Goal: Task Accomplishment & Management: Manage account settings

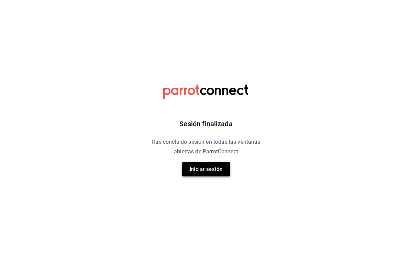
click at [213, 170] on button "Iniciar sesión" at bounding box center [206, 169] width 48 height 14
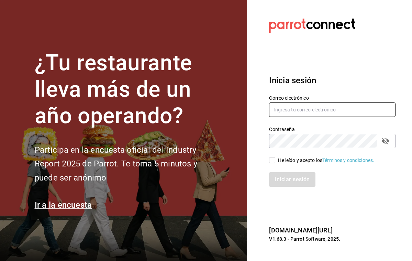
type input "[PERSON_NAME][EMAIL_ADDRESS][PERSON_NAME][DOMAIN_NAME]"
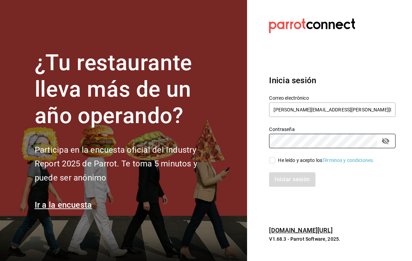
click at [271, 160] on input "He leído y acepto los Términos y condiciones." at bounding box center [272, 160] width 6 height 6
checkbox input "true"
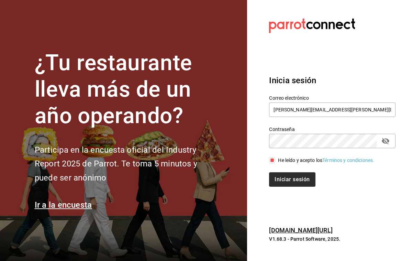
click at [282, 176] on button "Iniciar sesión" at bounding box center [292, 179] width 46 height 14
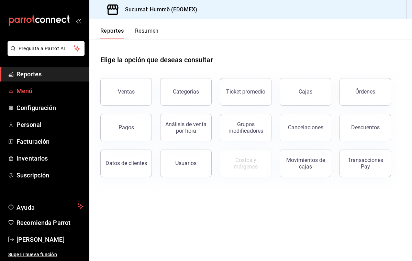
click at [28, 93] on span "Menú" at bounding box center [49, 90] width 67 height 9
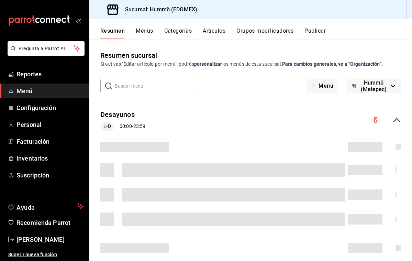
click at [116, 93] on input "text" at bounding box center [155, 86] width 80 height 14
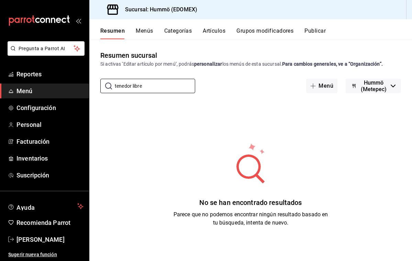
type input "tenedor libre"
click at [185, 30] on button "Categorías" at bounding box center [178, 33] width 28 height 12
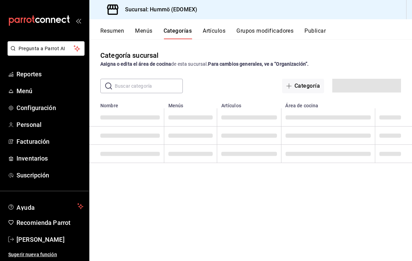
click at [127, 86] on input "text" at bounding box center [149, 86] width 68 height 14
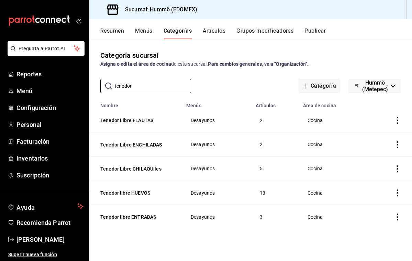
type input "tenedor"
click at [399, 119] on icon "actions" at bounding box center [397, 120] width 7 height 7
click at [374, 163] on span "Eliminar" at bounding box center [377, 164] width 18 height 5
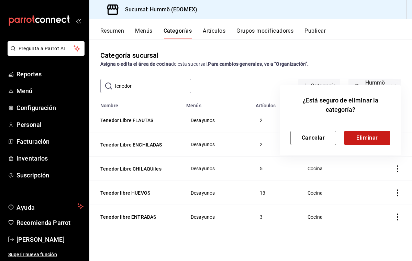
click at [374, 138] on button "Eliminar" at bounding box center [367, 138] width 46 height 14
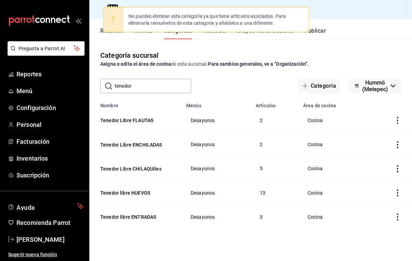
click at [398, 119] on icon "actions" at bounding box center [397, 120] width 7 height 7
click at [376, 164] on span "Eliminar" at bounding box center [377, 164] width 18 height 5
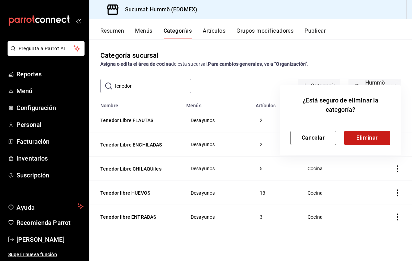
click at [372, 140] on button "Eliminar" at bounding box center [367, 138] width 46 height 14
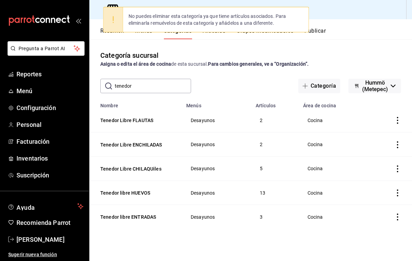
click at [398, 119] on icon "actions" at bounding box center [397, 120] width 7 height 7
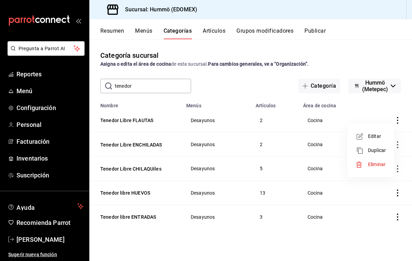
click at [374, 163] on span "Eliminar" at bounding box center [377, 164] width 18 height 5
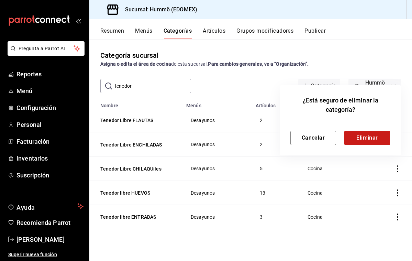
click at [369, 142] on button "Eliminar" at bounding box center [367, 138] width 46 height 14
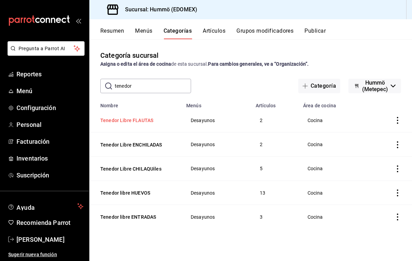
click at [121, 121] on button "Tenedor Libre FLAUTAS" at bounding box center [134, 120] width 69 height 7
click at [121, 121] on th "Tenedor Libre FLAUTAS" at bounding box center [135, 120] width 93 height 24
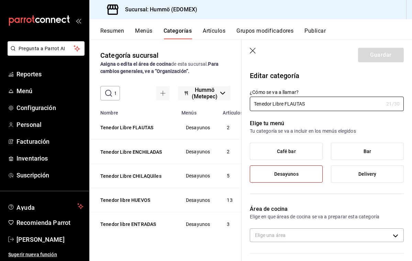
type input "1cafc953-72d8-4a29-af6d-617bfa8ddccf"
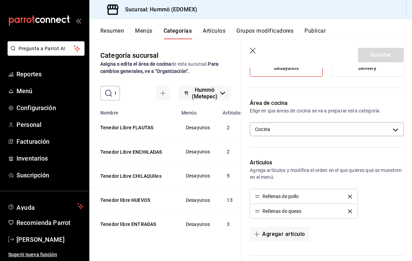
scroll to position [109, 0]
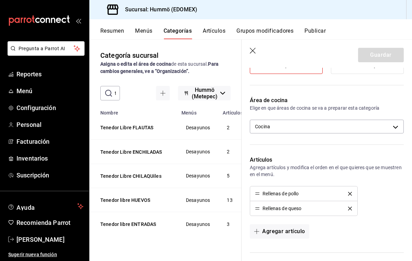
click at [350, 207] on icon "delete" at bounding box center [350, 209] width 4 height 4
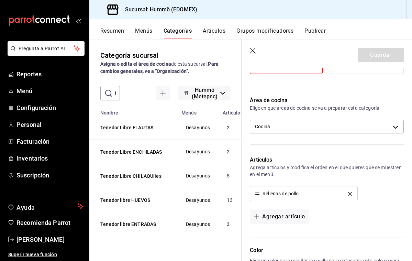
click at [351, 192] on icon "delete" at bounding box center [350, 194] width 4 height 4
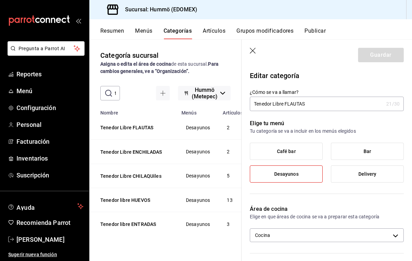
scroll to position [0, 0]
click at [306, 103] on input "Tenedor Libre FLAUTAS" at bounding box center [317, 104] width 134 height 14
type input "T"
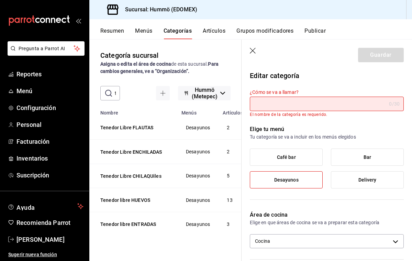
click at [251, 51] on icon "button" at bounding box center [253, 51] width 7 height 7
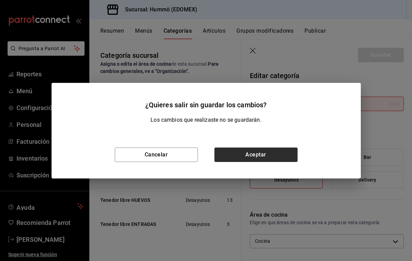
click at [271, 155] on button "Aceptar" at bounding box center [255, 154] width 83 height 14
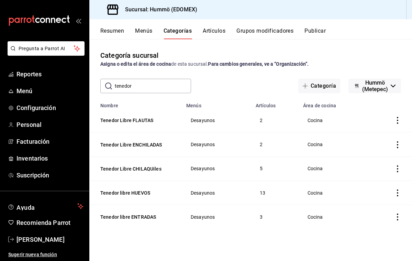
click at [397, 119] on icon "actions" at bounding box center [397, 120] width 7 height 7
click at [376, 135] on span "Editar" at bounding box center [377, 136] width 18 height 7
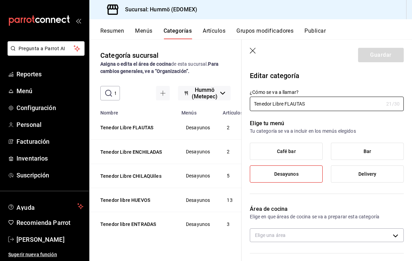
type input "1cafc953-72d8-4a29-af6d-617bfa8ddccf"
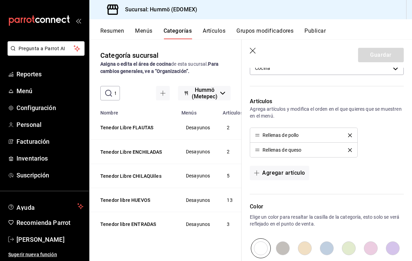
scroll to position [174, 0]
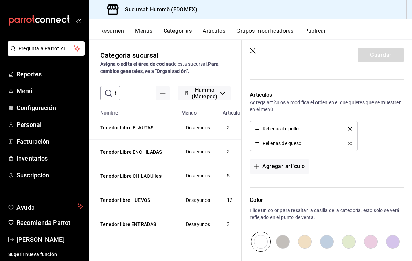
click at [349, 143] on icon "delete" at bounding box center [350, 144] width 4 height 4
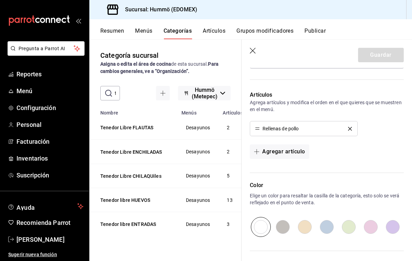
click at [351, 128] on icon "delete" at bounding box center [350, 129] width 4 height 4
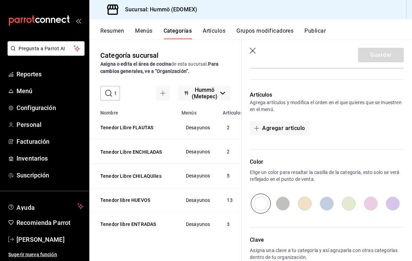
click at [251, 51] on icon "button" at bounding box center [253, 51] width 7 height 7
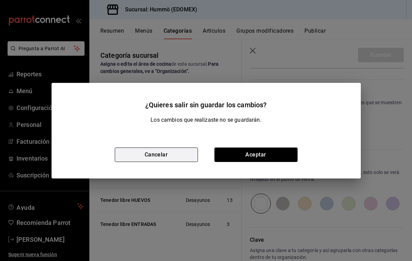
click at [173, 157] on button "Cancelar" at bounding box center [156, 154] width 83 height 14
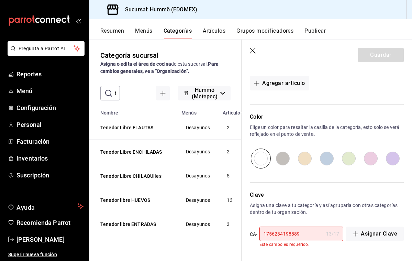
scroll to position [218, 0]
click at [254, 50] on icon "button" at bounding box center [253, 51] width 7 height 7
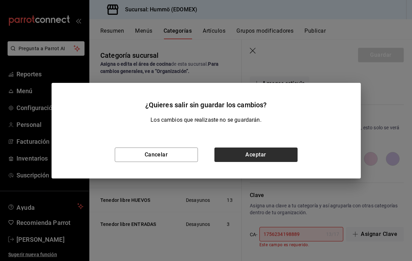
click at [240, 155] on button "Aceptar" at bounding box center [255, 154] width 83 height 14
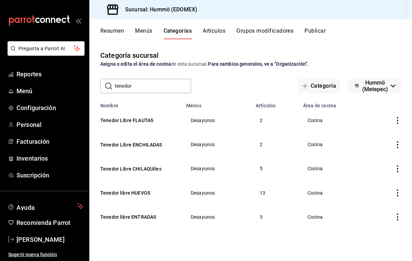
click at [396, 118] on icon "actions" at bounding box center [397, 120] width 7 height 7
click at [385, 163] on span "Eliminar" at bounding box center [377, 164] width 18 height 5
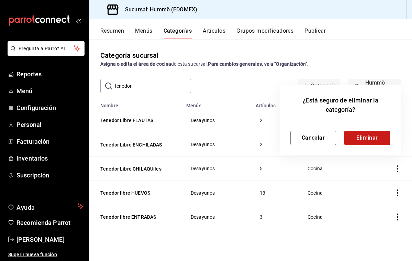
click at [379, 136] on button "Eliminar" at bounding box center [367, 138] width 46 height 14
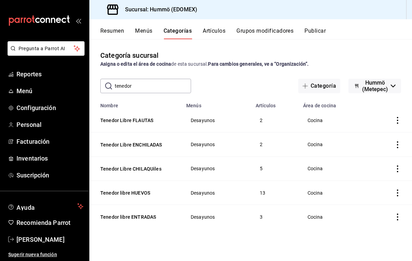
click at [396, 120] on icon "actions" at bounding box center [397, 120] width 7 height 7
click at [382, 160] on li "Eliminar" at bounding box center [370, 164] width 41 height 14
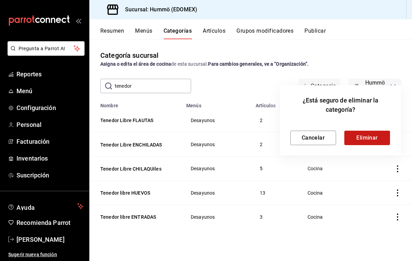
click at [372, 141] on button "Eliminar" at bounding box center [367, 138] width 46 height 14
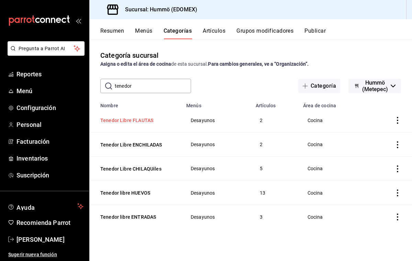
click at [111, 119] on button "Tenedor Libre FLAUTAS" at bounding box center [134, 120] width 69 height 7
click at [111, 119] on th "Tenedor Libre FLAUTAS" at bounding box center [135, 120] width 93 height 24
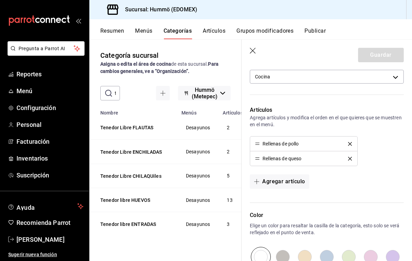
scroll to position [159, 0]
click at [352, 142] on button "delete" at bounding box center [349, 143] width 13 height 4
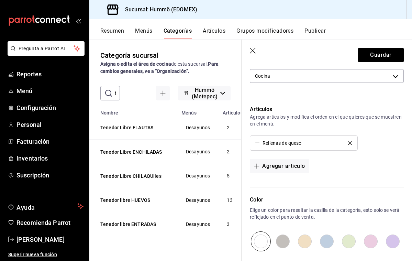
click at [348, 140] on li "Rellenas de queso" at bounding box center [303, 143] width 107 height 14
click at [350, 142] on icon "delete" at bounding box center [350, 143] width 4 height 4
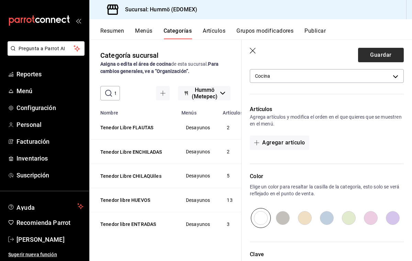
click at [371, 55] on button "Guardar" at bounding box center [381, 55] width 46 height 14
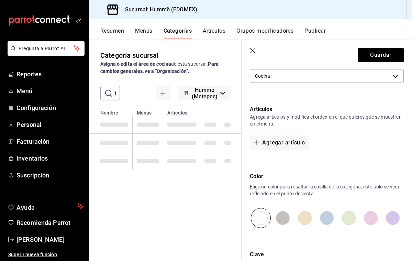
type input "1756314620422"
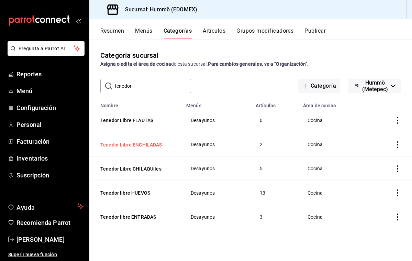
click at [146, 143] on button "Tenedor Libre ENCHILADAS" at bounding box center [134, 144] width 69 height 7
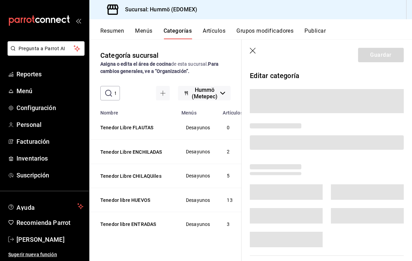
click at [146, 144] on th "Tenedor Libre ENCHILADAS" at bounding box center [133, 152] width 88 height 24
click at [149, 153] on button "Tenedor Libre ENCHILADAS" at bounding box center [134, 151] width 69 height 7
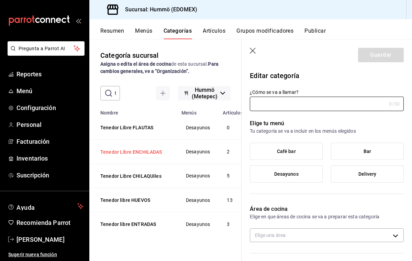
type input "Tenedor Libre ENCHILADAS"
type input "1756234149624"
type input "1cafc953-72d8-4a29-af6d-617bfa8ddccf"
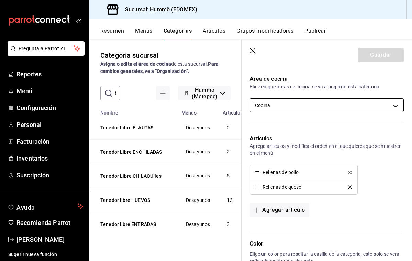
scroll to position [132, 0]
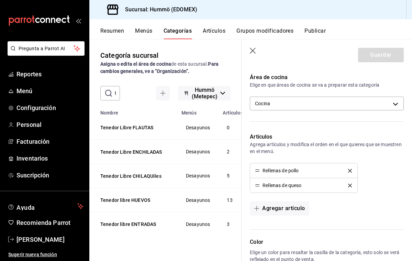
click at [350, 169] on icon "delete" at bounding box center [350, 171] width 4 height 4
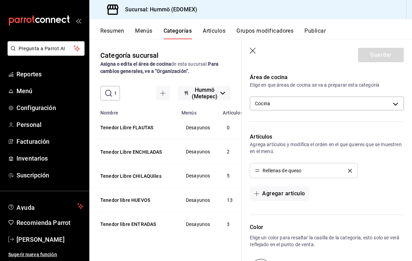
click at [350, 170] on icon "delete" at bounding box center [350, 171] width 4 height 4
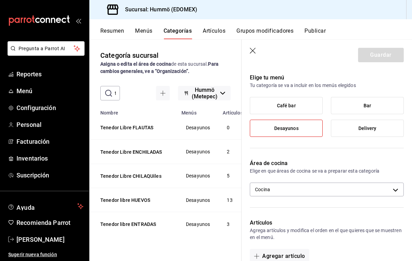
scroll to position [44, 0]
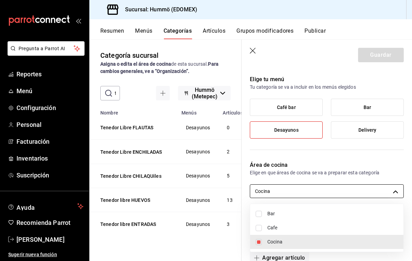
click at [338, 191] on body "Pregunta a Parrot AI Reportes Menú Configuración Personal Facturación Inventari…" at bounding box center [206, 130] width 412 height 261
click at [333, 179] on div at bounding box center [206, 130] width 412 height 261
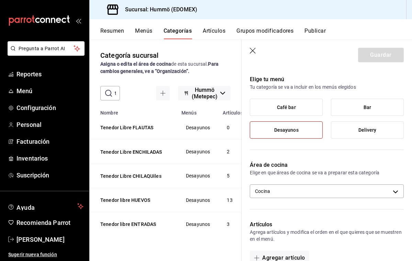
click at [378, 56] on div "Guardar" at bounding box center [381, 55] width 46 height 14
click at [340, 107] on label "Bar" at bounding box center [367, 107] width 72 height 16
click at [0, 0] on input "Bar" at bounding box center [0, 0] width 0 height 0
click at [299, 113] on label "Café bar" at bounding box center [286, 107] width 72 height 16
click at [0, 0] on input "Café bar" at bounding box center [0, 0] width 0 height 0
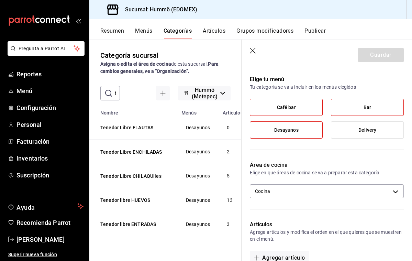
click at [303, 130] on label "Desayunos" at bounding box center [286, 130] width 72 height 16
click at [0, 0] on input "Desayunos" at bounding box center [0, 0] width 0 height 0
click at [302, 103] on label "Café bar" at bounding box center [286, 107] width 72 height 16
click at [0, 0] on input "Café bar" at bounding box center [0, 0] width 0 height 0
click at [338, 98] on div "Elige tu menú Tu categoría se va a incluir en los menús elegidos Café bar Bar D…" at bounding box center [323, 110] width 162 height 86
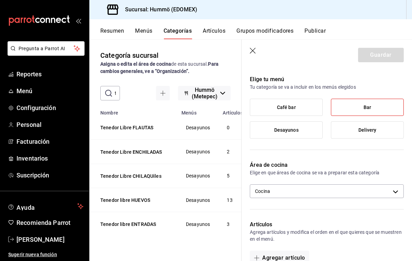
click at [345, 110] on label "Bar" at bounding box center [367, 107] width 72 height 16
click at [0, 0] on input "Bar" at bounding box center [0, 0] width 0 height 0
click at [373, 53] on div "Guardar" at bounding box center [381, 55] width 46 height 14
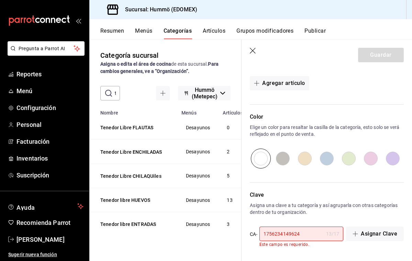
scroll to position [218, 0]
click at [382, 234] on button "Asignar Clave" at bounding box center [375, 234] width 58 height 14
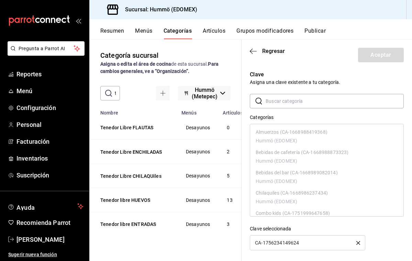
click at [282, 102] on input "text" at bounding box center [335, 101] width 138 height 14
type input "tened"
click at [312, 190] on ul "Tenedor Libre CHILAQUiles (CA-1756233826556) Hummö (EDOMEX) Tenedor Libre ENCHI…" at bounding box center [326, 177] width 153 height 107
click at [359, 240] on button "button" at bounding box center [358, 242] width 4 height 5
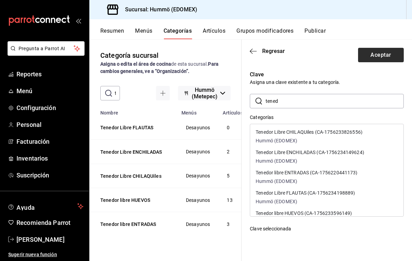
click at [394, 52] on button "Aceptar" at bounding box center [381, 55] width 46 height 14
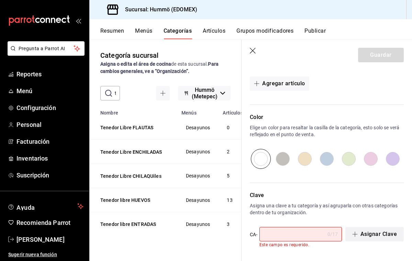
click at [361, 234] on button "Asignar Clave" at bounding box center [374, 234] width 58 height 14
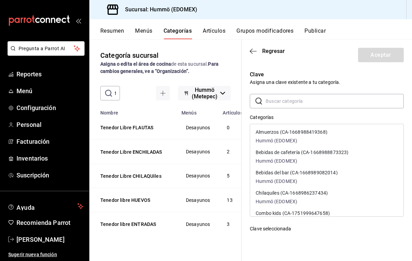
click at [272, 101] on input "text" at bounding box center [335, 101] width 138 height 14
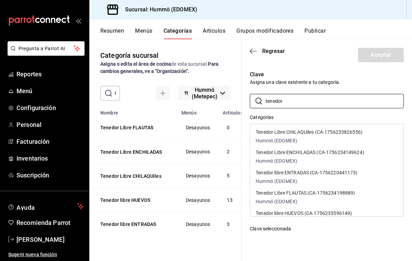
type input "tenedor"
click at [290, 136] on div "Tenedor Libre CHILAQUiles (CA-1756233826556) Hummö (EDOMEX)" at bounding box center [309, 137] width 107 height 15
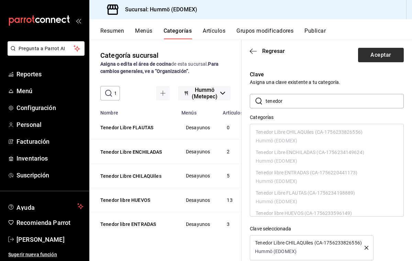
click at [388, 53] on button "Aceptar" at bounding box center [381, 55] width 46 height 14
type input "1756233826556"
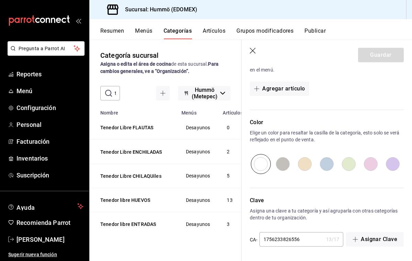
scroll to position [213, 0]
click at [366, 241] on button "Asignar Clave" at bounding box center [375, 239] width 58 height 14
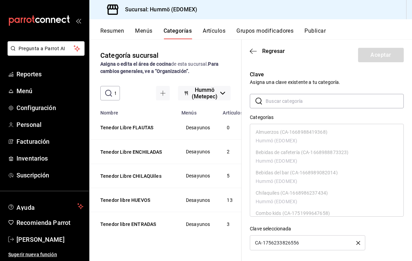
click at [361, 242] on div "CA-1756233826556" at bounding box center [307, 242] width 115 height 15
click at [357, 242] on icon "button" at bounding box center [358, 243] width 4 height 4
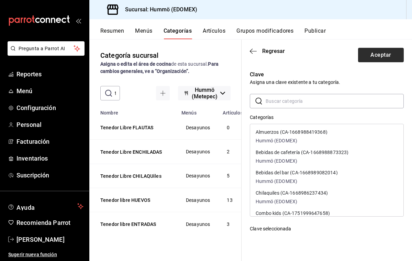
click at [375, 51] on button "Aceptar" at bounding box center [381, 55] width 46 height 14
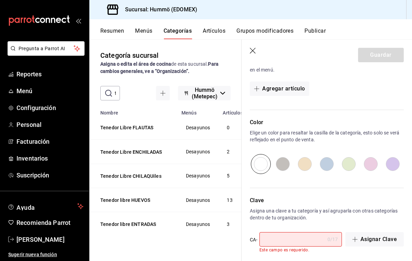
click at [252, 50] on icon "button" at bounding box center [253, 51] width 6 height 6
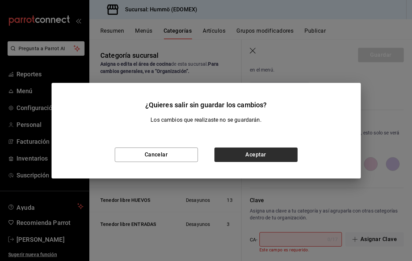
click at [263, 156] on button "Aceptar" at bounding box center [255, 154] width 83 height 14
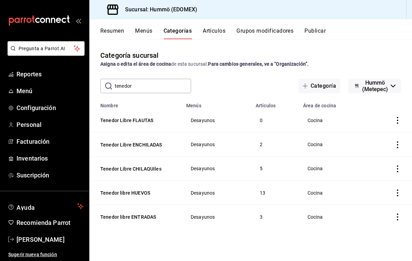
click at [398, 146] on icon "actions" at bounding box center [397, 144] width 7 height 7
click at [381, 160] on span "Editar" at bounding box center [377, 160] width 18 height 7
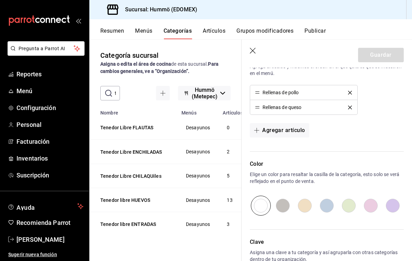
scroll to position [211, 0]
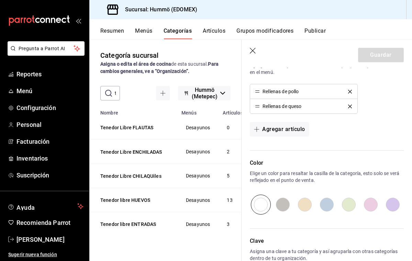
click at [351, 90] on icon "delete" at bounding box center [350, 92] width 4 height 4
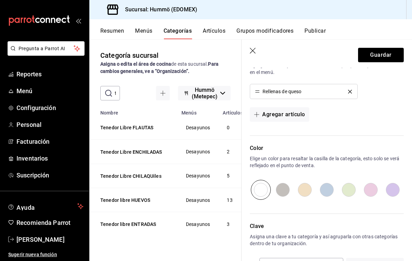
click at [349, 91] on icon "delete" at bounding box center [350, 92] width 4 height 4
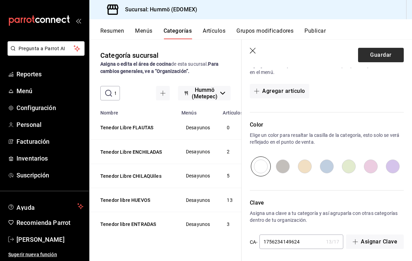
click at [367, 57] on button "Guardar" at bounding box center [381, 55] width 46 height 14
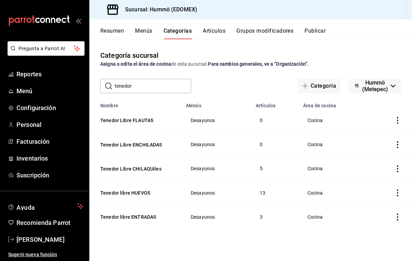
click at [397, 168] on icon "actions" at bounding box center [397, 168] width 7 height 7
click at [381, 185] on span "Editar" at bounding box center [377, 184] width 18 height 7
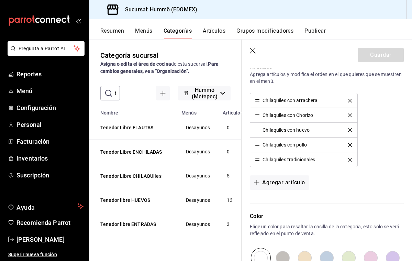
scroll to position [204, 0]
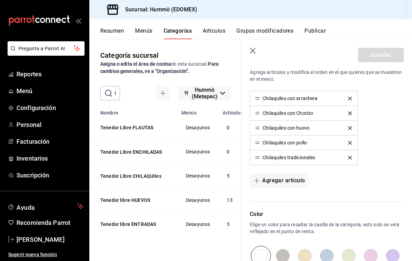
click at [350, 97] on icon "delete" at bounding box center [350, 99] width 4 height 4
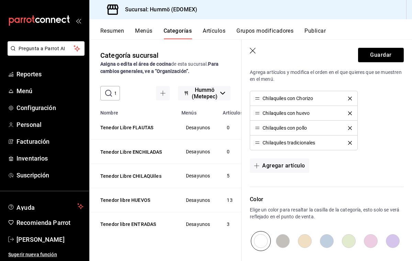
click at [350, 99] on icon "delete" at bounding box center [350, 99] width 4 height 4
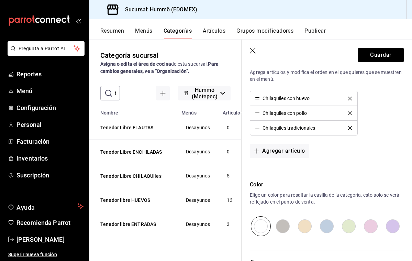
click at [350, 99] on icon "delete" at bounding box center [350, 99] width 4 height 4
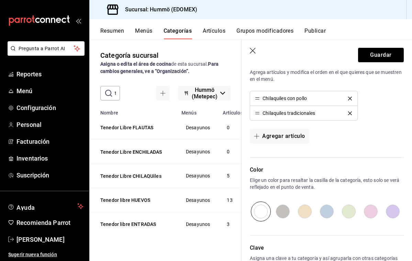
click at [351, 100] on div "Chilaquiles con pollo" at bounding box center [303, 98] width 97 height 5
click at [350, 98] on icon "delete" at bounding box center [350, 99] width 4 height 4
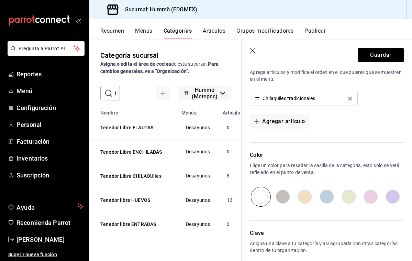
click at [350, 98] on icon "delete" at bounding box center [350, 99] width 4 height 4
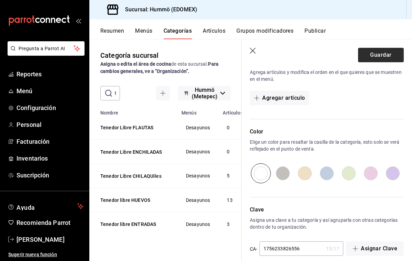
click at [377, 54] on button "Guardar" at bounding box center [381, 55] width 46 height 14
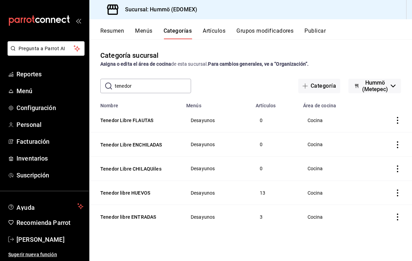
click at [397, 194] on icon "actions" at bounding box center [397, 192] width 1 height 7
click at [376, 208] on span "Editar" at bounding box center [377, 209] width 18 height 7
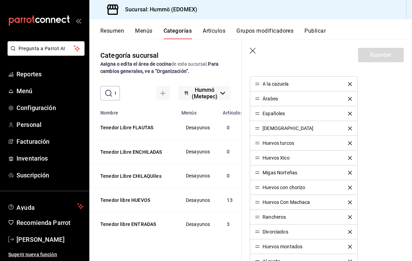
scroll to position [217, 0]
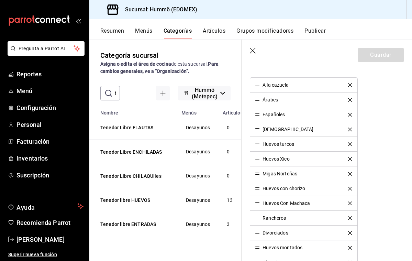
click at [349, 85] on icon "delete" at bounding box center [350, 85] width 4 height 4
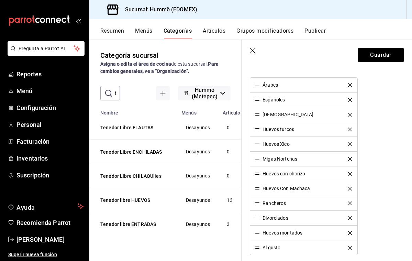
click at [349, 83] on icon "delete" at bounding box center [350, 85] width 4 height 4
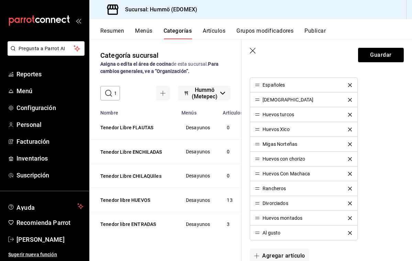
click at [349, 84] on icon "delete" at bounding box center [350, 85] width 4 height 4
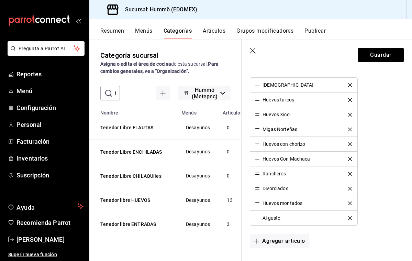
click at [350, 84] on icon "delete" at bounding box center [350, 85] width 4 height 4
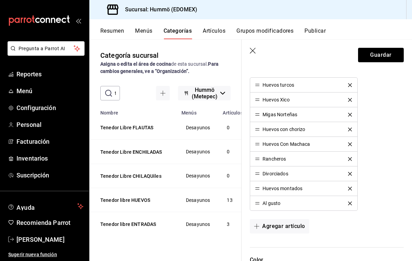
click at [351, 84] on icon "delete" at bounding box center [350, 85] width 4 height 4
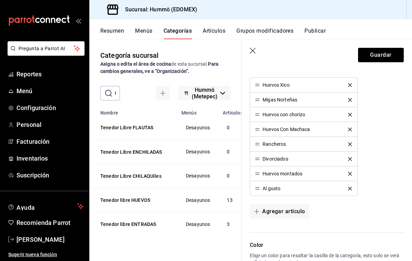
click at [351, 85] on icon "delete" at bounding box center [350, 85] width 4 height 4
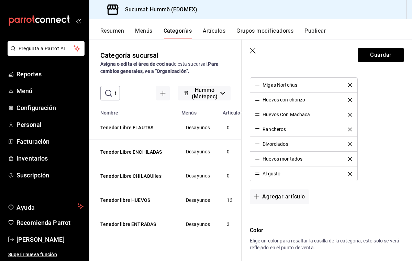
click at [351, 85] on icon "delete" at bounding box center [350, 85] width 4 height 4
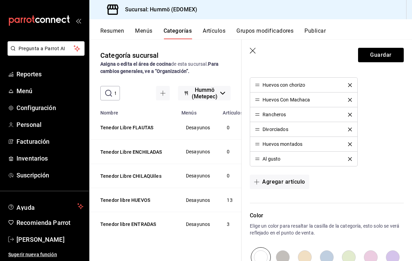
click at [351, 85] on icon "delete" at bounding box center [350, 85] width 4 height 4
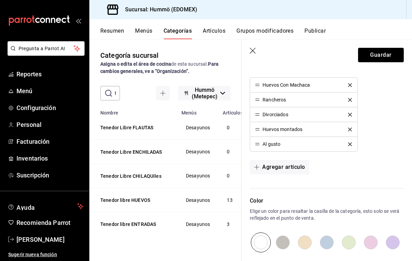
click at [351, 85] on icon "delete" at bounding box center [350, 85] width 4 height 4
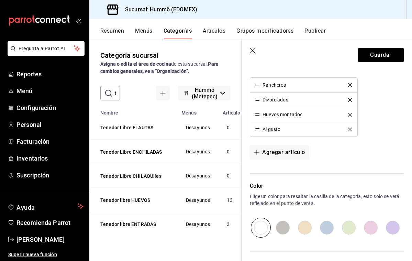
click at [351, 85] on icon "delete" at bounding box center [350, 85] width 4 height 4
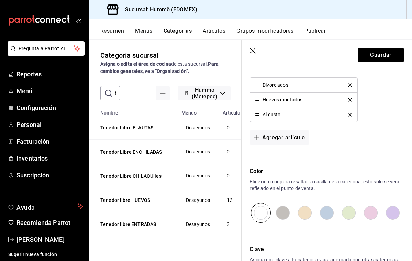
click at [351, 85] on icon "delete" at bounding box center [350, 85] width 4 height 4
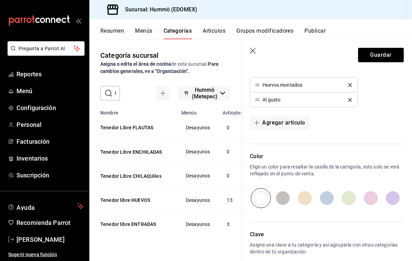
click at [351, 85] on icon "delete" at bounding box center [350, 85] width 4 height 4
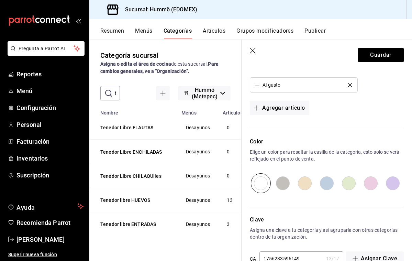
click at [351, 85] on icon "delete" at bounding box center [350, 85] width 4 height 4
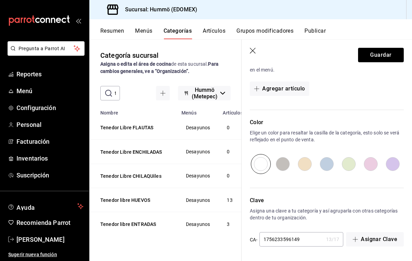
scroll to position [213, 0]
click at [372, 54] on button "Guardar" at bounding box center [381, 55] width 46 height 14
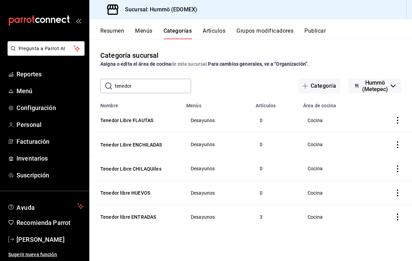
click at [397, 215] on icon "actions" at bounding box center [397, 216] width 1 height 7
click at [379, 213] on span "Editar" at bounding box center [377, 214] width 18 height 7
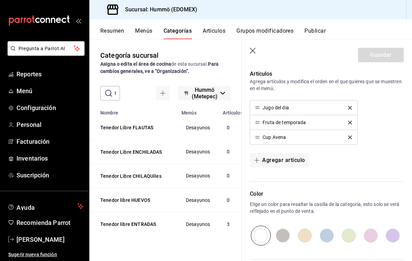
scroll to position [196, 0]
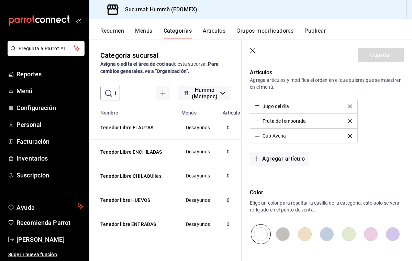
click at [351, 105] on icon "delete" at bounding box center [350, 106] width 4 height 4
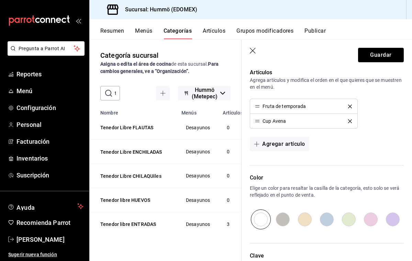
click at [351, 105] on icon "delete" at bounding box center [350, 106] width 4 height 4
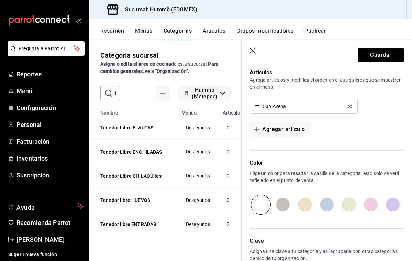
click at [351, 105] on icon "delete" at bounding box center [350, 106] width 4 height 4
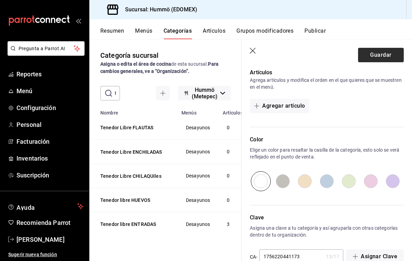
click at [375, 54] on button "Guardar" at bounding box center [381, 55] width 46 height 14
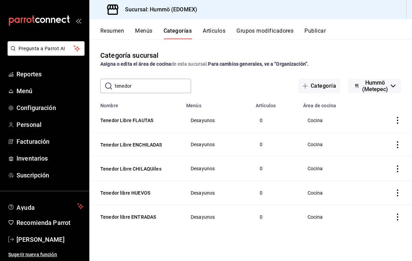
click at [397, 119] on icon "actions" at bounding box center [397, 120] width 7 height 7
click at [382, 163] on span "Eliminar" at bounding box center [377, 164] width 18 height 5
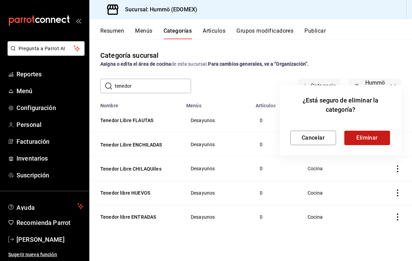
click at [379, 139] on button "Eliminar" at bounding box center [367, 138] width 46 height 14
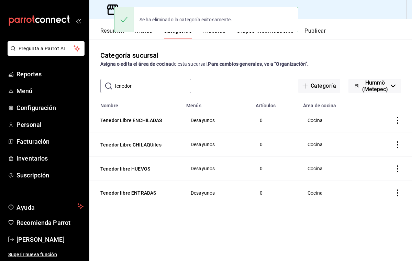
click at [397, 120] on icon "actions" at bounding box center [397, 120] width 1 height 7
click at [385, 166] on span "Eliminar" at bounding box center [377, 164] width 18 height 5
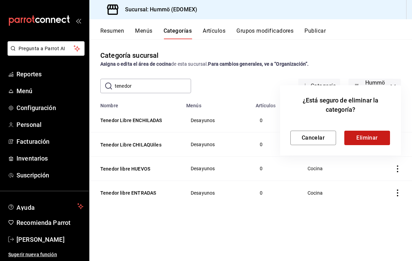
click at [375, 138] on button "Eliminar" at bounding box center [367, 138] width 46 height 14
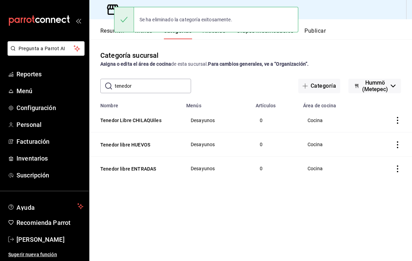
click at [397, 123] on icon "actions" at bounding box center [397, 120] width 7 height 7
click at [384, 165] on span "Eliminar" at bounding box center [377, 164] width 18 height 5
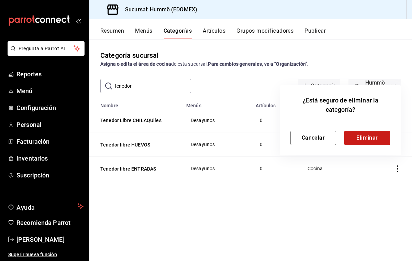
click at [380, 138] on button "Eliminar" at bounding box center [367, 138] width 46 height 14
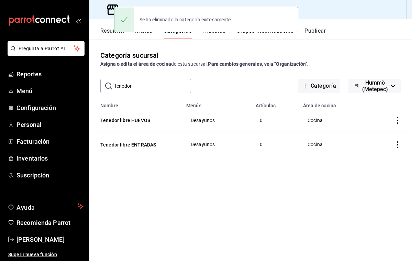
click at [397, 121] on icon "actions" at bounding box center [397, 120] width 1 height 7
click at [383, 163] on span "Eliminar" at bounding box center [377, 164] width 18 height 5
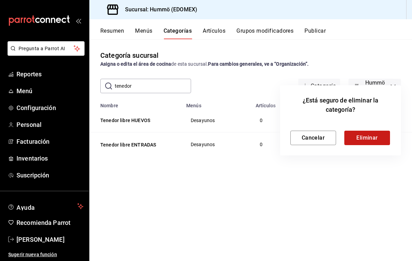
click at [376, 140] on button "Eliminar" at bounding box center [367, 138] width 46 height 14
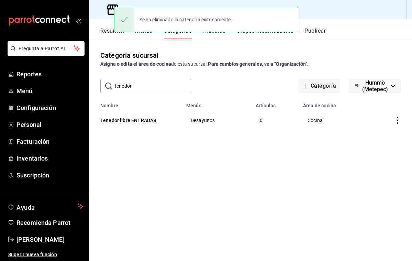
click at [397, 121] on icon "actions" at bounding box center [397, 120] width 1 height 7
click at [385, 165] on span "Eliminar" at bounding box center [377, 164] width 18 height 5
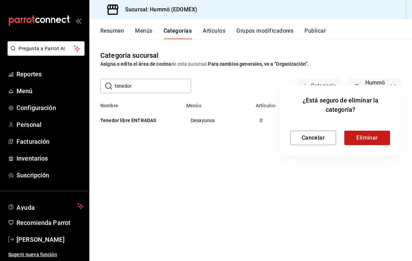
click at [378, 138] on button "Eliminar" at bounding box center [367, 138] width 46 height 14
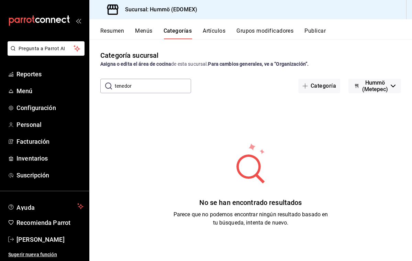
click at [132, 88] on input "tenedor" at bounding box center [153, 86] width 76 height 14
type input "t"
click at [298, 87] on button "Categoría" at bounding box center [319, 86] width 42 height 14
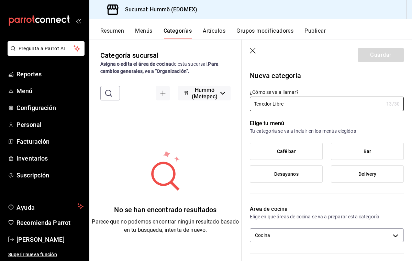
type input "Tenedor Libre"
click at [300, 173] on label "Desayunos" at bounding box center [286, 174] width 72 height 16
click at [0, 0] on input "Desayunos" at bounding box center [0, 0] width 0 height 0
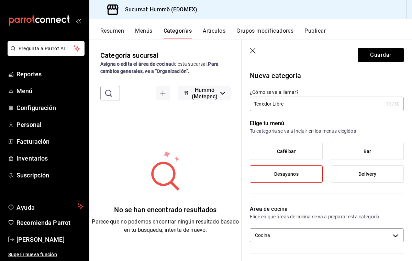
click at [302, 153] on label "Café bar" at bounding box center [286, 151] width 72 height 16
click at [0, 0] on input "Café bar" at bounding box center [0, 0] width 0 height 0
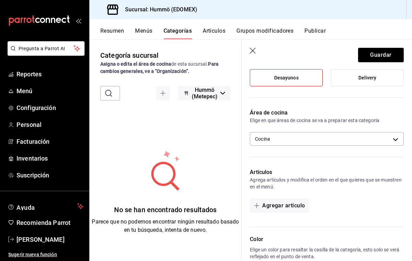
scroll to position [97, 0]
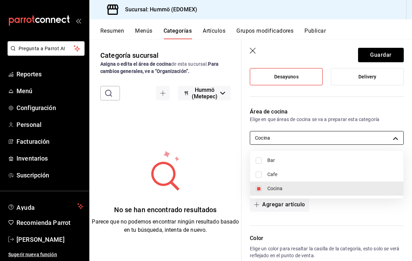
click at [376, 137] on body "Pregunta a Parrot AI Reportes Menú Configuración Personal Facturación Inventari…" at bounding box center [206, 130] width 412 height 261
click at [230, 191] on div at bounding box center [206, 130] width 412 height 261
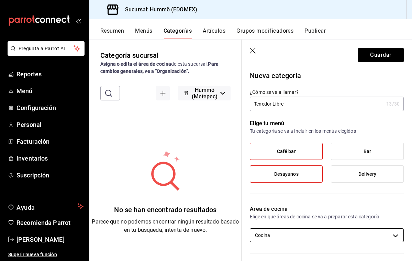
scroll to position [0, 0]
click at [288, 149] on span "Café bar" at bounding box center [286, 151] width 19 height 6
click at [0, 0] on input "Café bar" at bounding box center [0, 0] width 0 height 0
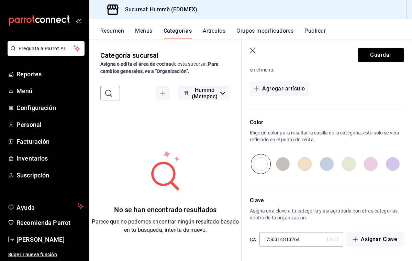
scroll to position [213, 0]
click at [380, 57] on button "Guardar" at bounding box center [381, 55] width 46 height 14
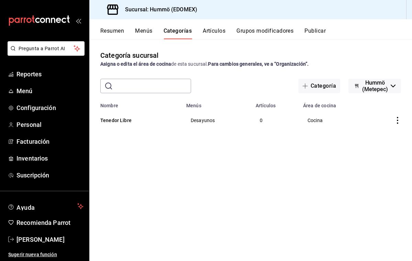
click at [216, 30] on button "Artículos" at bounding box center [214, 33] width 23 height 12
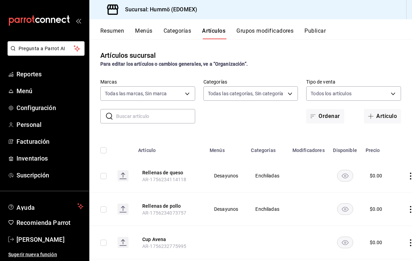
type input "75b1f412-a6e2-4be5-9263-e8b4cb89731e"
type input "6c6fe28a-f010-4936-9d9f-18e16e5a7815,f51c0c50-d6fa-4664-9e32-08044c7f1fc5,dc56c…"
click at [376, 116] on button "Artículo" at bounding box center [382, 116] width 37 height 14
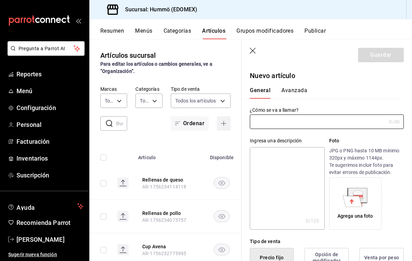
type input "AR-1756314953215"
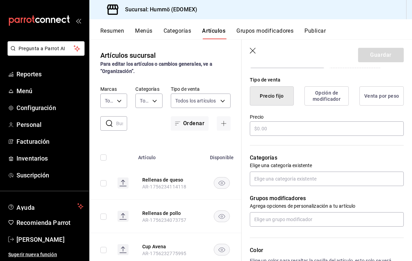
scroll to position [159, 0]
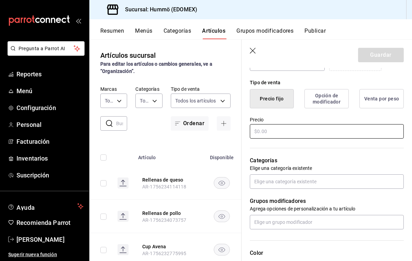
type input "Tenedor libre"
click at [256, 131] on input "text" at bounding box center [327, 131] width 154 height 14
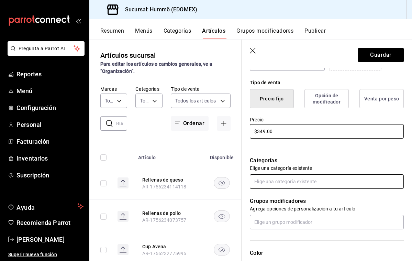
type input "$349.00"
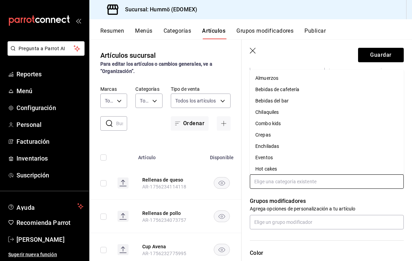
click at [264, 180] on input "text" at bounding box center [327, 181] width 154 height 14
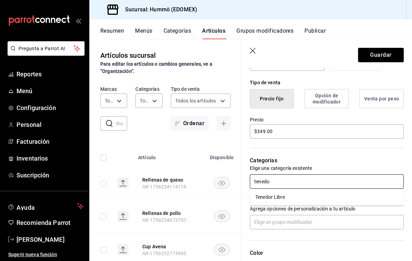
type input "tenedor"
click at [277, 199] on li "Tenedor Libre" at bounding box center [327, 196] width 154 height 11
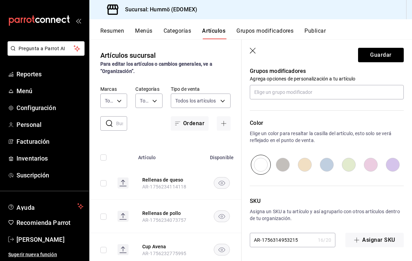
scroll to position [0, 0]
click at [381, 53] on button "Guardar" at bounding box center [381, 55] width 46 height 14
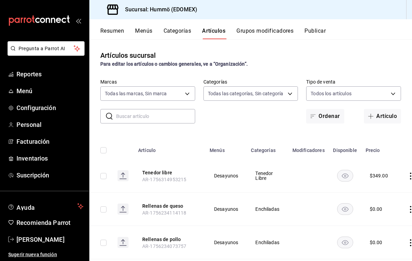
click at [259, 32] on button "Grupos modificadores" at bounding box center [264, 33] width 57 height 12
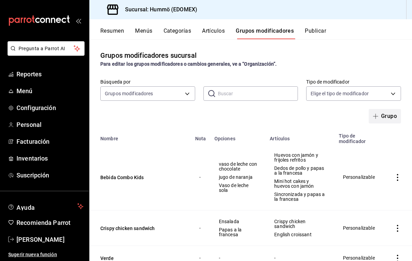
click at [379, 115] on span "button" at bounding box center [377, 115] width 8 height 5
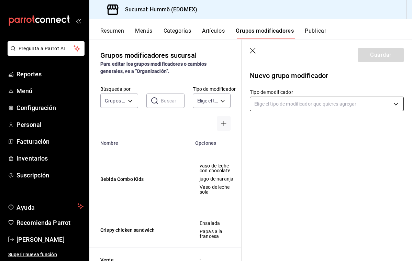
click at [264, 103] on body "Pregunta a Parrot AI Reportes Menú Configuración Personal Facturación Inventari…" at bounding box center [206, 130] width 412 height 261
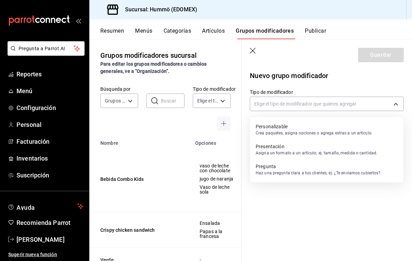
click at [270, 130] on p "Crea paquetes, asigna opciones o agrega extras a un artículo." at bounding box center [314, 133] width 117 height 6
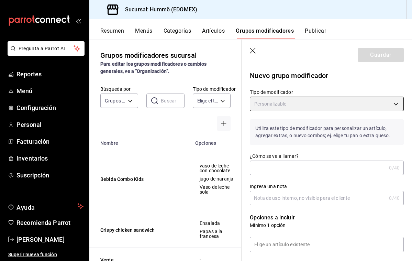
type input "CUSTOMIZABLE"
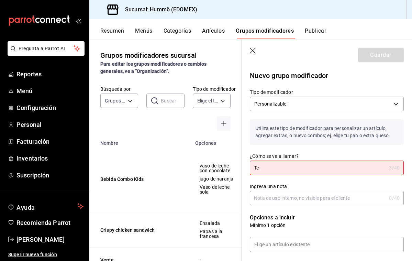
type input "T"
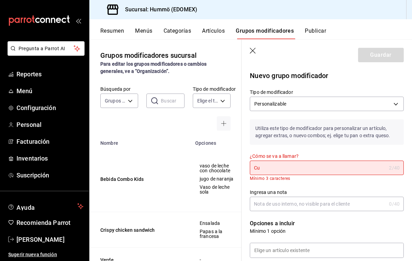
type input "C"
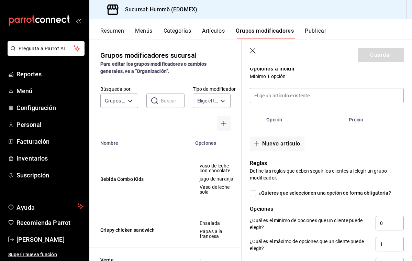
scroll to position [148, 0]
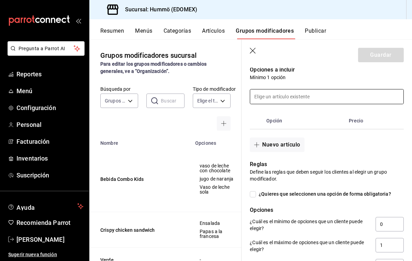
type input "Entradas Tenedor libre"
click at [266, 99] on input at bounding box center [326, 96] width 153 height 14
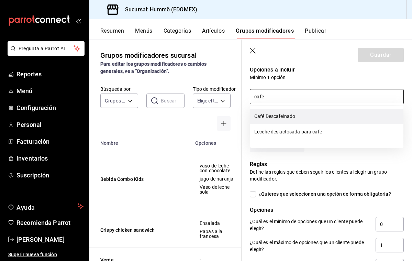
click at [281, 116] on li "Café Descafeinado" at bounding box center [326, 116] width 153 height 15
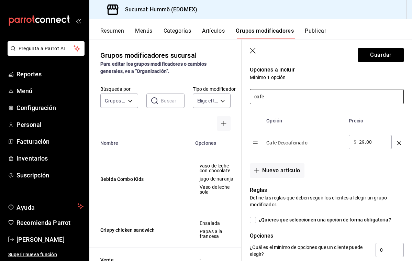
type input "cafe"
click at [372, 141] on input "29.00" at bounding box center [373, 141] width 28 height 7
type input "2.00"
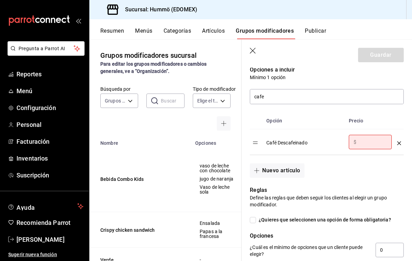
type input "0.00"
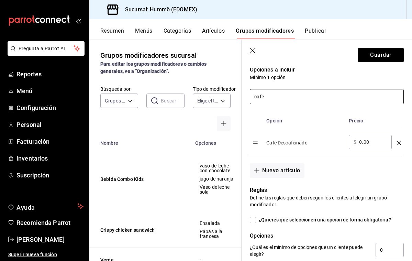
click at [269, 96] on input "cafe" at bounding box center [326, 96] width 153 height 14
type input "c"
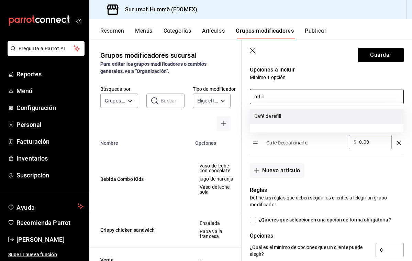
click at [266, 114] on li "Café de refill" at bounding box center [326, 116] width 153 height 15
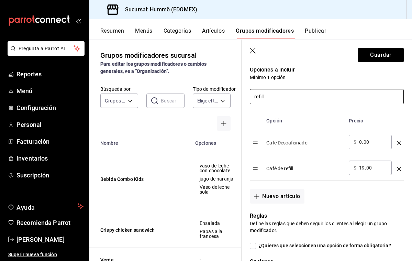
type input "refill"
click at [371, 168] on input "19.00" at bounding box center [373, 167] width 28 height 7
type input "1.00"
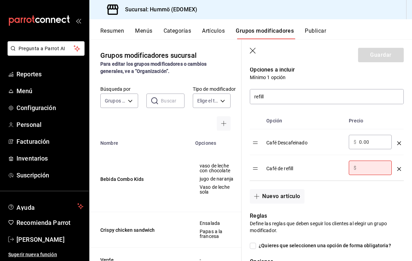
type input "0.00"
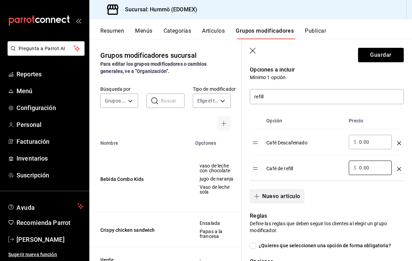
click at [288, 197] on button "Nuevo artículo" at bounding box center [277, 196] width 54 height 14
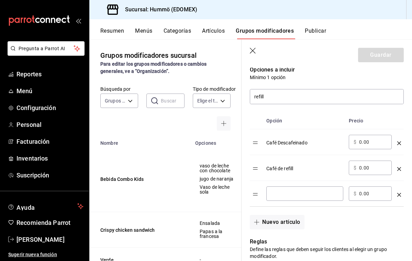
click at [271, 192] on input "optionsTable" at bounding box center [304, 193] width 67 height 7
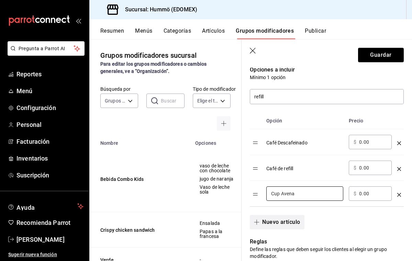
type input "Cup Avena"
click at [279, 222] on button "Nuevo artículo" at bounding box center [277, 222] width 54 height 14
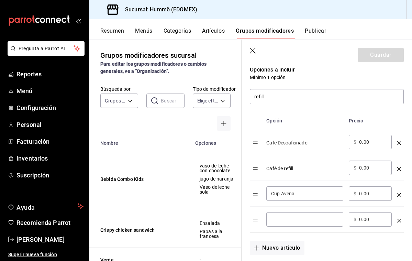
click at [274, 220] on input "optionsTable" at bounding box center [304, 219] width 67 height 7
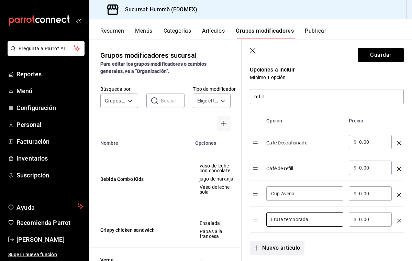
type input "Fruta temporada"
click at [278, 248] on button "Nuevo artículo" at bounding box center [277, 248] width 54 height 14
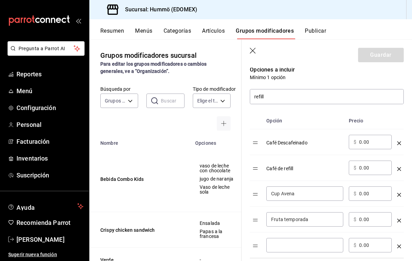
click at [277, 245] on input "optionsTable" at bounding box center [304, 245] width 67 height 7
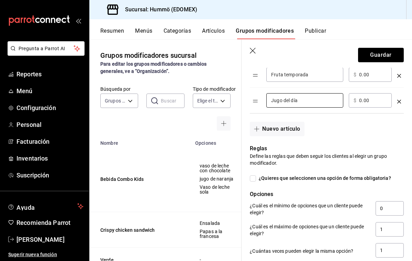
scroll to position [294, 0]
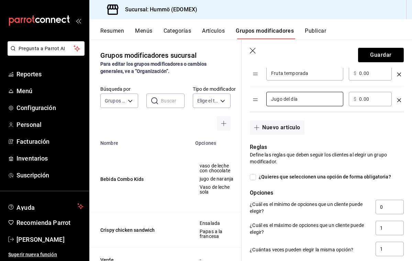
type input "Jugo del día"
click at [253, 176] on input "¿Quieres que seleccionen una opción de forma obligatoria?" at bounding box center [253, 177] width 6 height 6
checkbox input "true"
type input "1"
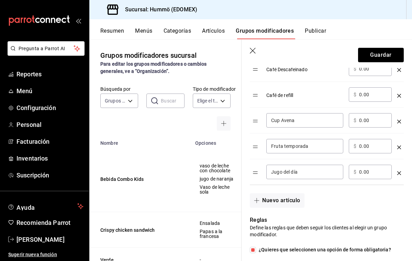
scroll to position [222, 0]
click at [279, 199] on button "Nuevo artículo" at bounding box center [277, 199] width 54 height 14
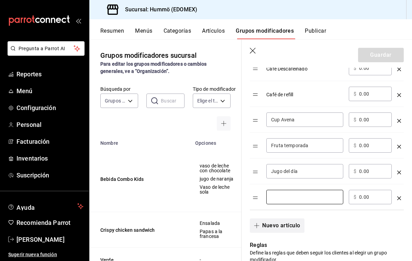
click at [279, 199] on input "optionsTable" at bounding box center [304, 196] width 67 height 7
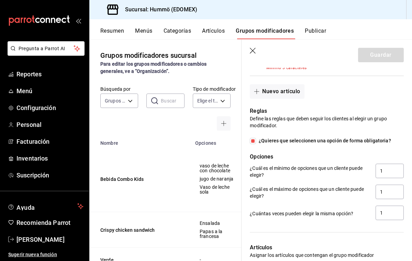
scroll to position [364, 0]
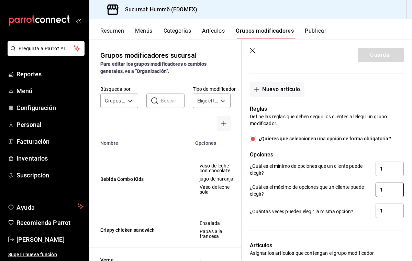
type input "Té"
click at [383, 189] on input "1" at bounding box center [390, 189] width 28 height 14
type input "0"
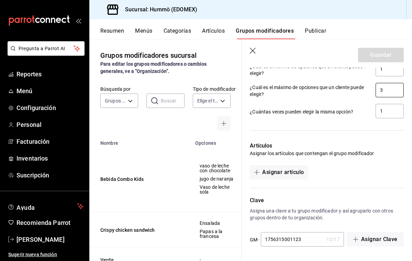
scroll to position [463, 0]
type input "3"
click at [274, 172] on button "Asignar artículo" at bounding box center [279, 172] width 58 height 14
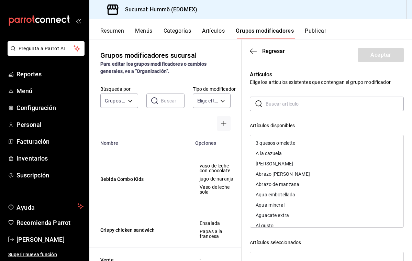
click at [271, 106] on input "text" at bounding box center [335, 104] width 138 height 14
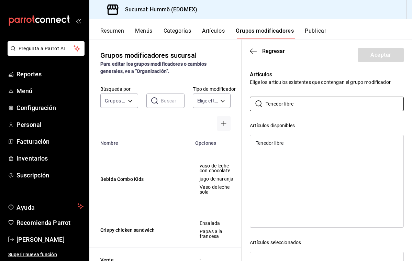
type input "Tenedor libre"
click at [266, 142] on div "Tenedor libre" at bounding box center [270, 143] width 28 height 5
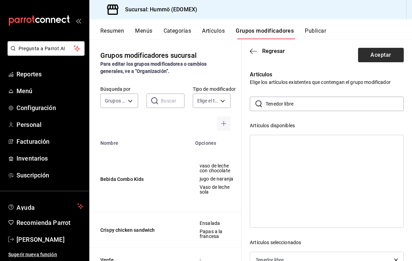
click at [387, 53] on button "Aceptar" at bounding box center [381, 55] width 46 height 14
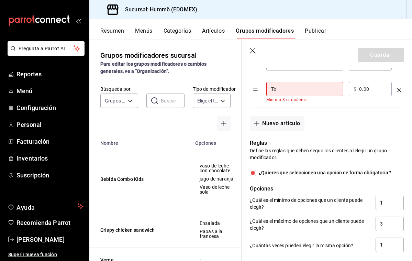
scroll to position [325, 0]
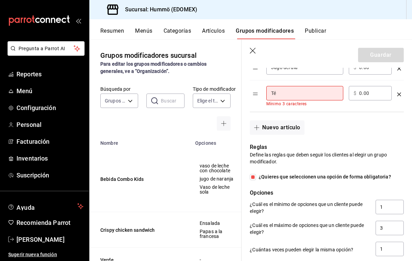
click at [278, 93] on input "Té" at bounding box center [304, 93] width 67 height 7
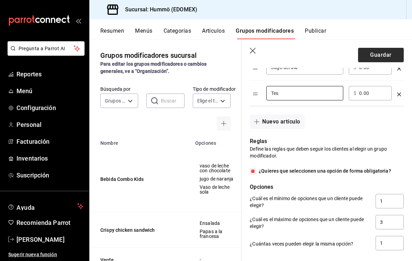
type input "Tes"
click at [370, 55] on button "Guardar" at bounding box center [381, 55] width 46 height 14
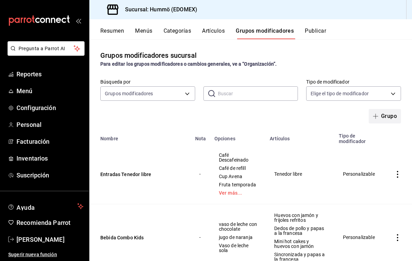
click at [385, 115] on button "Grupo" at bounding box center [385, 116] width 32 height 14
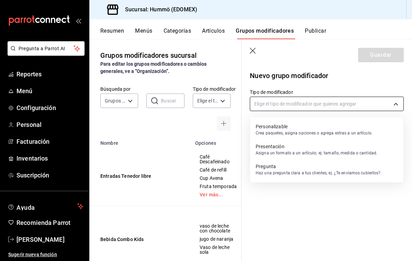
click at [271, 105] on body "Pregunta a Parrot AI Reportes Menú Configuración Personal Facturación Inventari…" at bounding box center [206, 130] width 412 height 261
click at [274, 129] on p "Personalizable" at bounding box center [314, 126] width 117 height 7
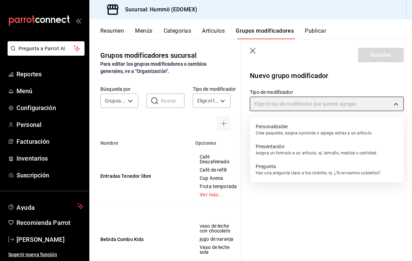
type input "CUSTOMIZABLE"
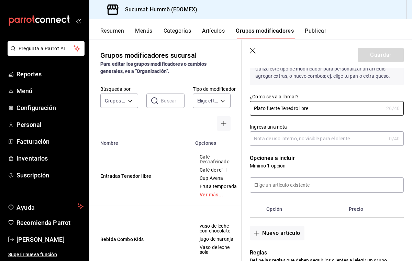
scroll to position [63, 0]
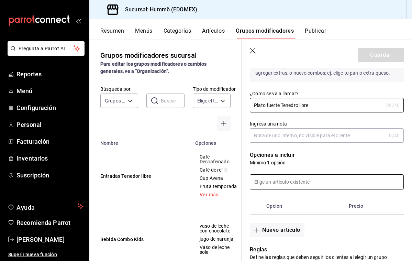
type input "Plato fuerte Tenedro libre"
click at [271, 182] on input at bounding box center [326, 182] width 153 height 14
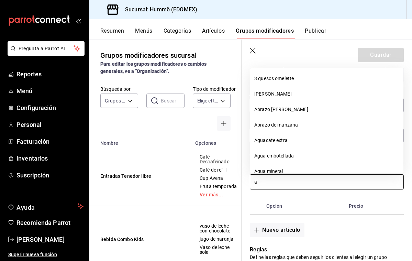
type input "a"
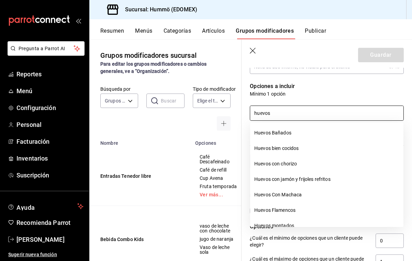
scroll to position [0, 0]
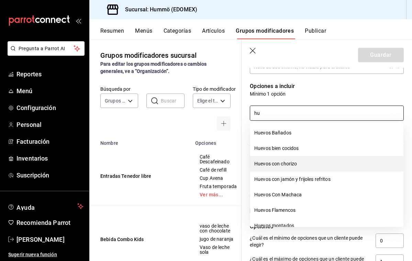
type input "h"
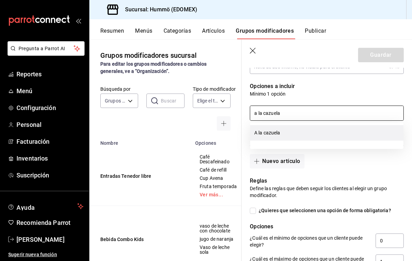
click at [275, 131] on li "A la cazuela" at bounding box center [326, 132] width 153 height 15
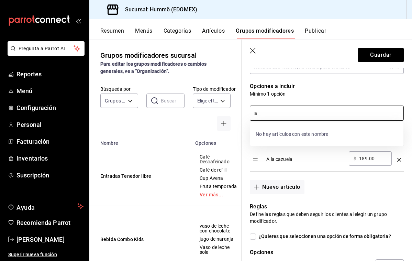
type input "a"
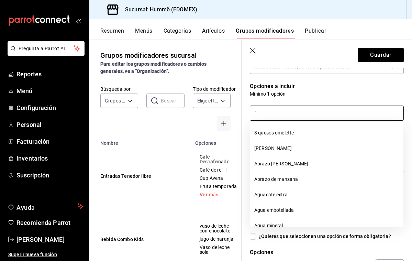
type input "á"
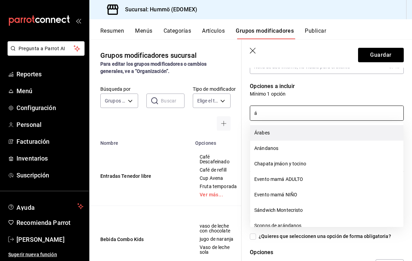
click at [267, 132] on li "Árabes" at bounding box center [326, 132] width 153 height 15
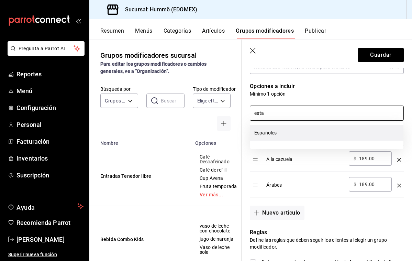
drag, startPoint x: 259, startPoint y: 113, endPoint x: 274, endPoint y: 136, distance: 26.7
click at [274, 136] on li "Españoles" at bounding box center [326, 132] width 153 height 15
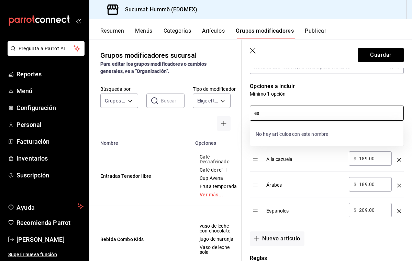
type input "e"
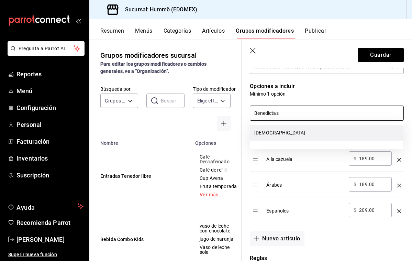
drag, startPoint x: 271, startPoint y: 124, endPoint x: 273, endPoint y: 133, distance: 9.2
click at [273, 133] on li "[DEMOGRAPHIC_DATA]" at bounding box center [326, 132] width 153 height 15
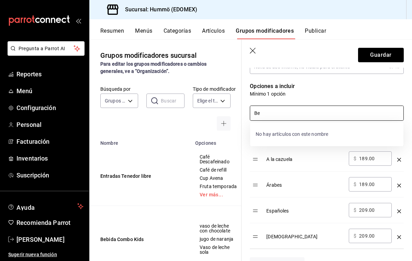
type input "B"
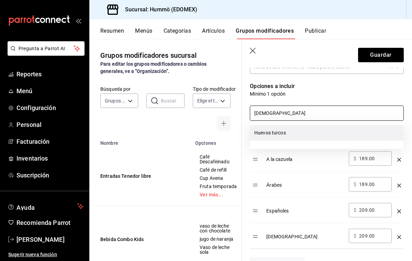
click at [279, 131] on li "Huevos turcos" at bounding box center [326, 132] width 153 height 15
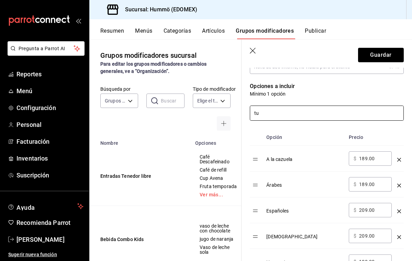
type input "t"
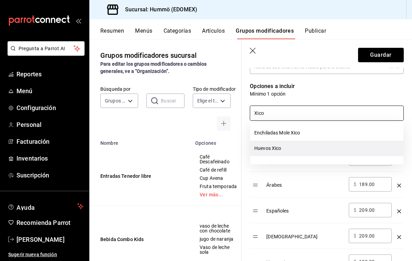
drag, startPoint x: 277, startPoint y: 116, endPoint x: 277, endPoint y: 151, distance: 34.7
click at [277, 151] on li "Huevos Xico" at bounding box center [326, 148] width 153 height 15
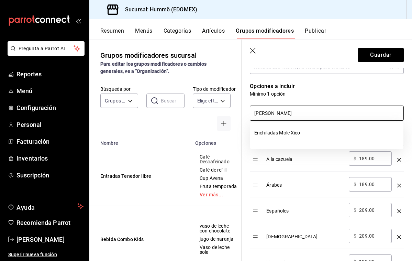
type input "X"
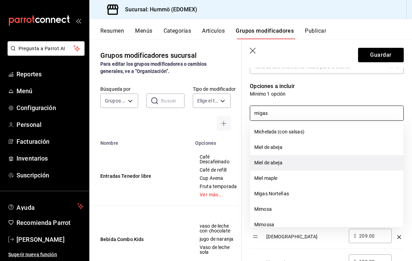
scroll to position [34, 0]
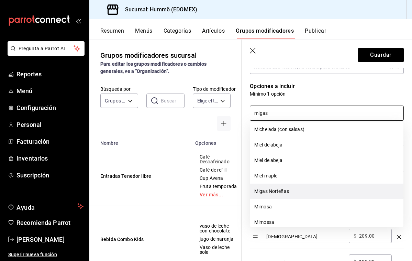
click at [275, 193] on li "Migas Norteñas" at bounding box center [326, 190] width 153 height 15
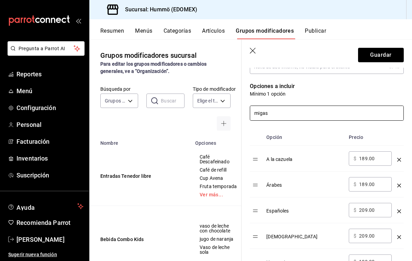
click at [269, 115] on input "migas" at bounding box center [326, 113] width 153 height 14
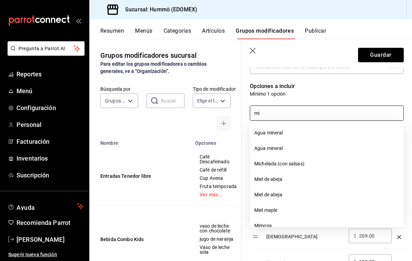
type input "m"
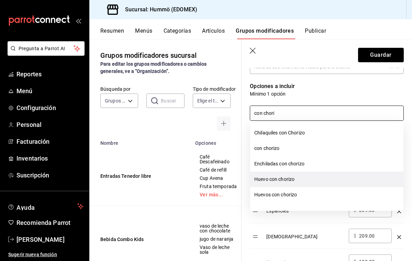
click at [283, 178] on li "Huevo con chorizo" at bounding box center [326, 178] width 153 height 15
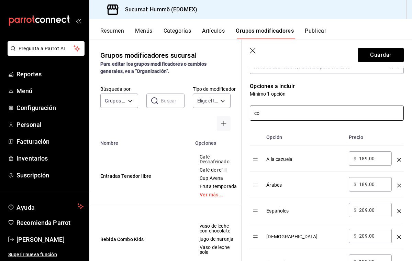
type input "c"
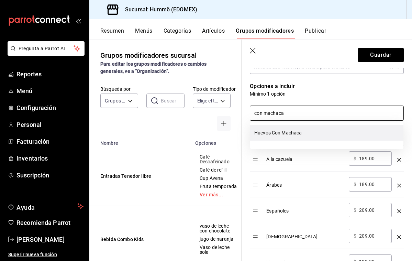
click at [280, 134] on li "Huevos Con Machaca" at bounding box center [326, 132] width 153 height 15
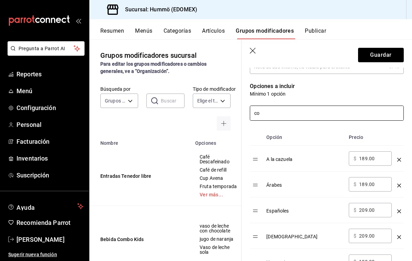
type input "c"
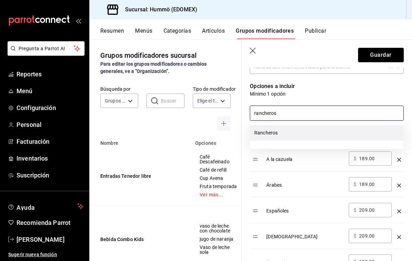
click at [276, 131] on li "Rancheros" at bounding box center [326, 132] width 153 height 15
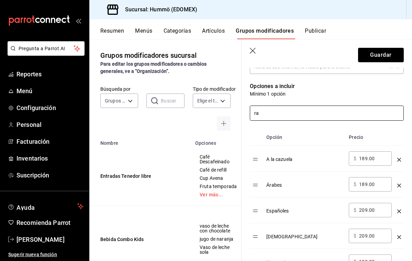
type input "r"
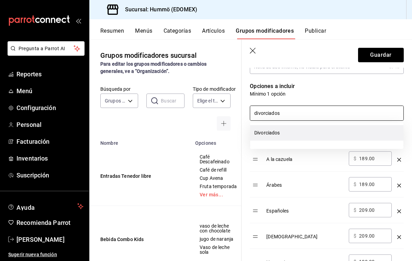
click at [265, 132] on li "Divorciados" at bounding box center [326, 132] width 153 height 15
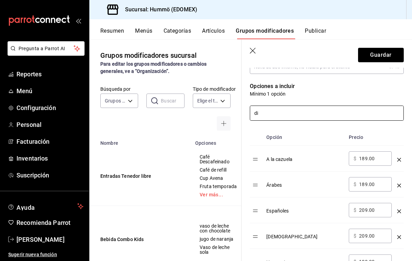
type input "d"
type input "h"
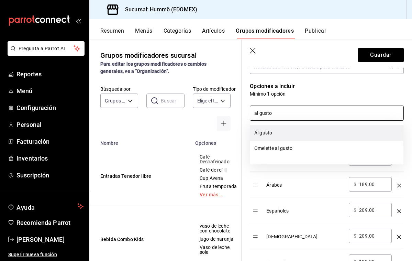
click at [271, 132] on li "Al gusto" at bounding box center [326, 132] width 153 height 15
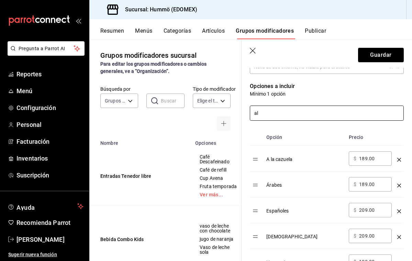
type input "a"
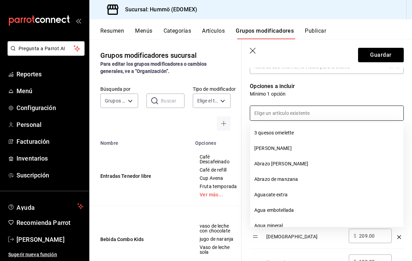
click at [218, 218] on td "vaso de leche con chocolate jugo de naranja Vaso de leche sola" at bounding box center [218, 239] width 55 height 66
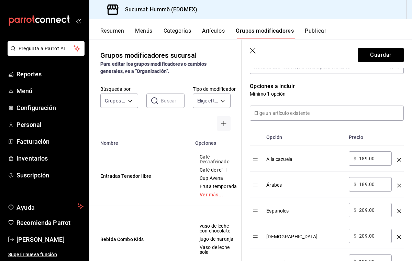
click at [377, 158] on input "189.00" at bounding box center [373, 158] width 28 height 7
type input "1.00"
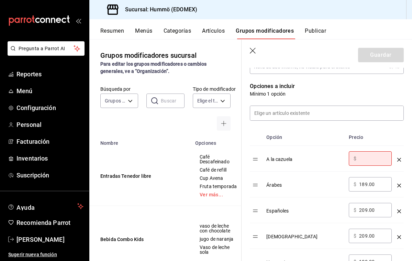
type input "0.00"
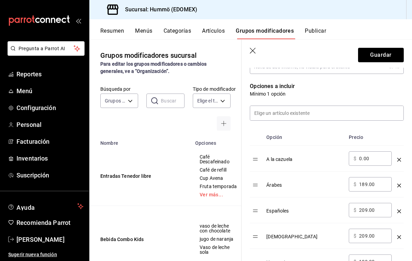
click at [374, 183] on input "189.00" at bounding box center [373, 184] width 28 height 7
type input "1.00"
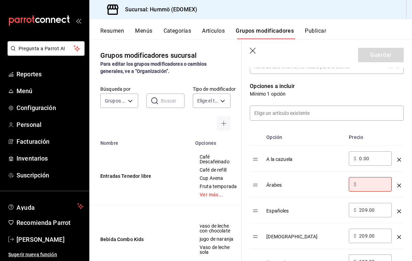
type input "0.00"
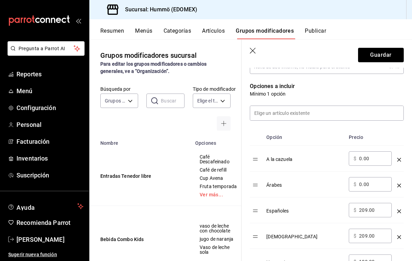
click at [371, 211] on input "209.00" at bounding box center [373, 210] width 28 height 7
type input "2.00"
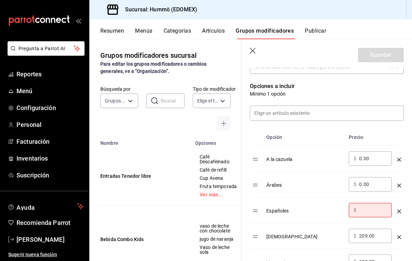
type input "0.00"
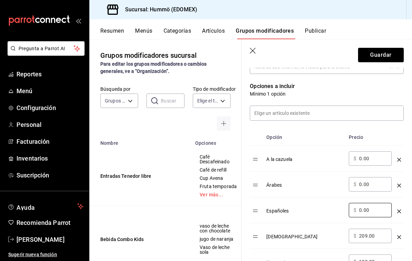
click at [375, 237] on input "209.00" at bounding box center [373, 235] width 28 height 7
type input "2.00"
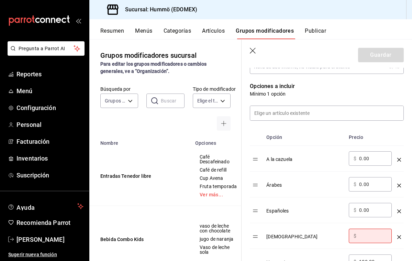
type input "0.00"
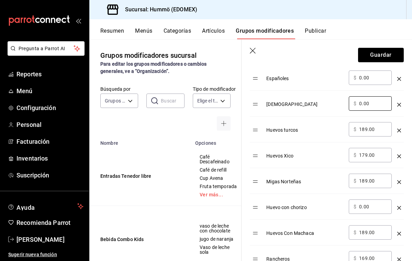
scroll to position [263, 0]
click at [375, 130] on input "189.00" at bounding box center [373, 129] width 28 height 7
type input "1.00"
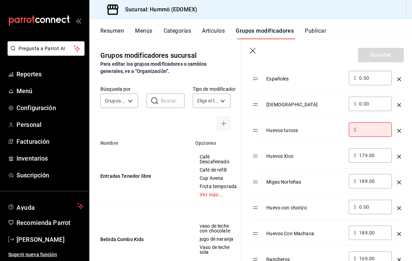
type input "0.00"
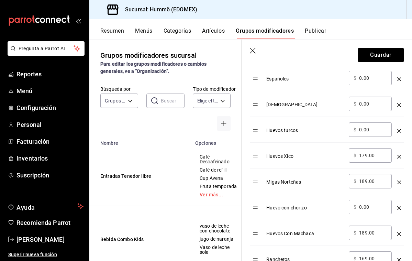
click at [379, 152] on input "179.00" at bounding box center [373, 155] width 28 height 7
click at [374, 157] on input "179.00" at bounding box center [373, 155] width 28 height 7
type input "1.00"
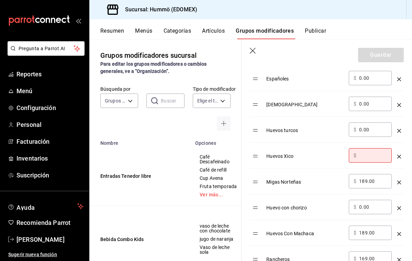
type input "0.00"
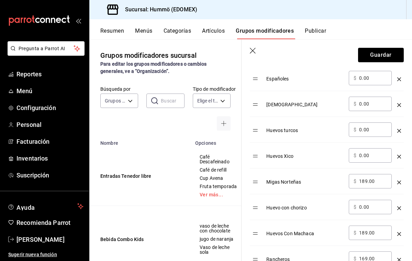
click at [378, 182] on input "189.00" at bounding box center [373, 181] width 28 height 7
type input "1.00"
type input "0.00"
click at [376, 231] on input "189.00" at bounding box center [373, 232] width 28 height 7
type input "1.00"
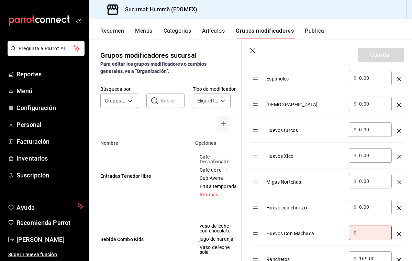
type input "0.00"
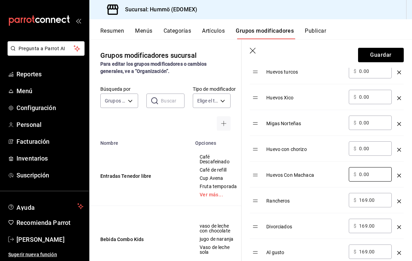
scroll to position [323, 0]
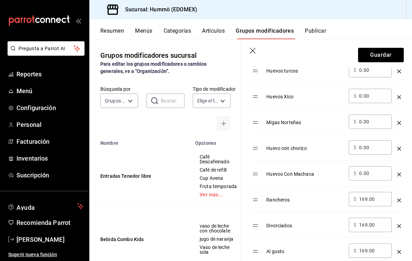
click at [374, 201] on input "169.00" at bounding box center [373, 199] width 28 height 7
type input "1.00"
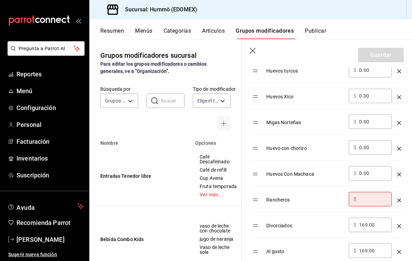
type input "0.00"
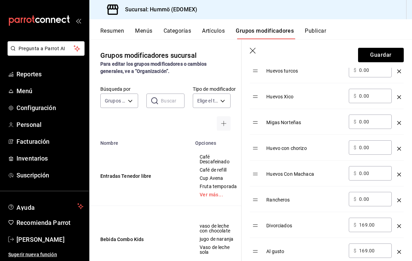
click at [375, 225] on input "169.00" at bounding box center [373, 224] width 28 height 7
type input "1.00"
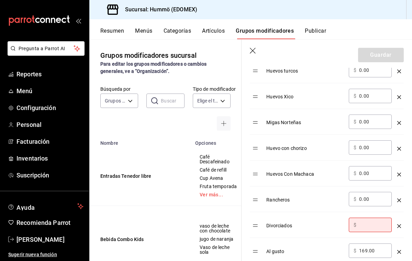
type input "0.00"
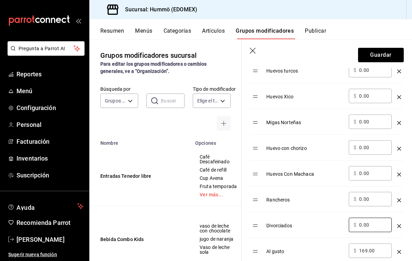
click at [377, 249] on input "169.00" at bounding box center [373, 250] width 28 height 7
type input "1.00"
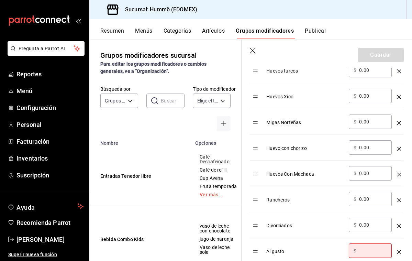
type input "0.00"
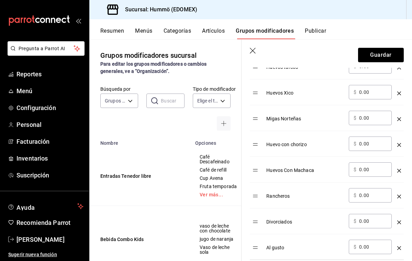
scroll to position [325, 0]
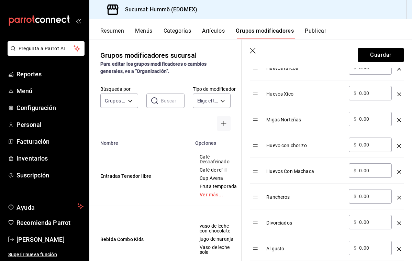
click at [399, 145] on icon "optionsTable" at bounding box center [399, 146] width 4 height 4
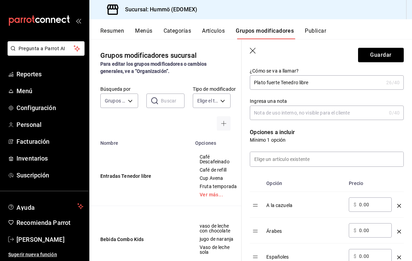
scroll to position [77, 0]
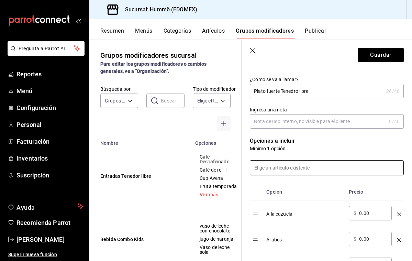
click at [283, 169] on input at bounding box center [326, 167] width 153 height 14
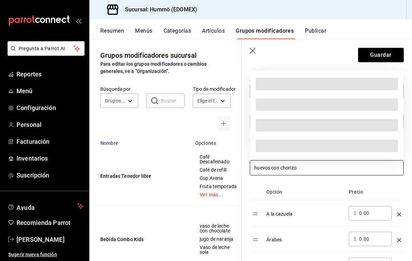
click at [293, 168] on input "huevos con chorizo" at bounding box center [326, 167] width 153 height 14
click at [307, 168] on input "huevos con chorizo" at bounding box center [326, 167] width 153 height 14
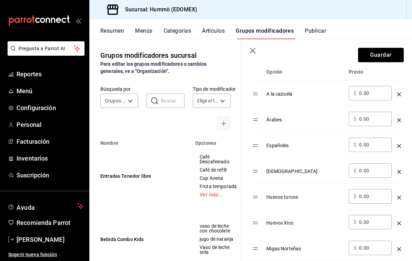
scroll to position [69, 0]
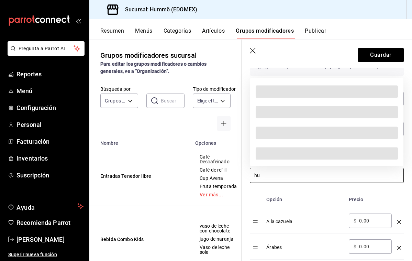
type input "h"
click at [313, 201] on th "Opción" at bounding box center [305, 199] width 82 height 17
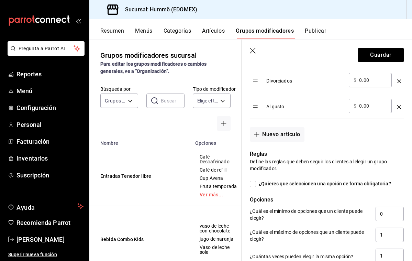
scroll to position [442, 0]
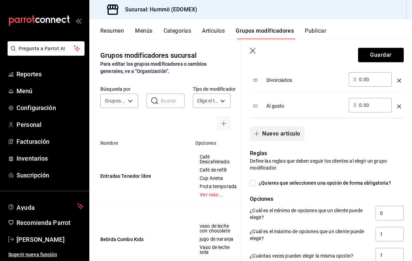
click at [279, 134] on button "Nuevo artículo" at bounding box center [277, 133] width 54 height 14
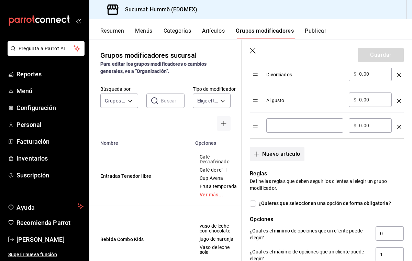
scroll to position [444, 0]
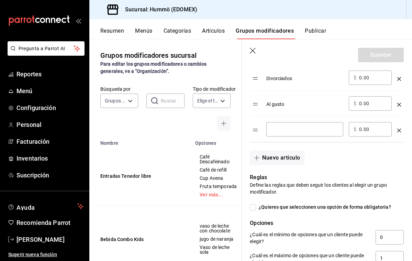
click at [278, 129] on input "optionsTable" at bounding box center [304, 129] width 67 height 7
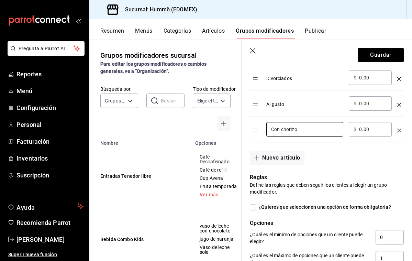
type input "Con chorizo"
click at [398, 129] on icon "optionsTable" at bounding box center [399, 131] width 4 height 4
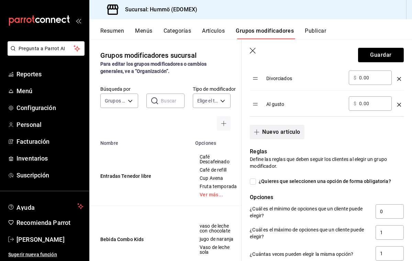
click at [287, 131] on button "Nuevo artículo" at bounding box center [277, 132] width 54 height 14
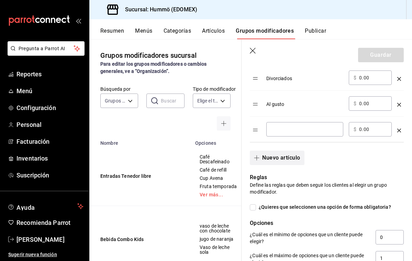
click at [287, 131] on input "optionsTable" at bounding box center [304, 129] width 67 height 7
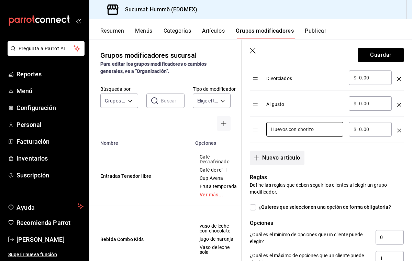
type input "Huevos con chorizo"
click at [272, 157] on button "Nuevo artículo" at bounding box center [277, 158] width 54 height 14
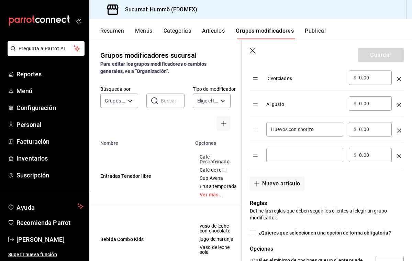
click at [272, 158] on input "optionsTable" at bounding box center [304, 155] width 67 height 7
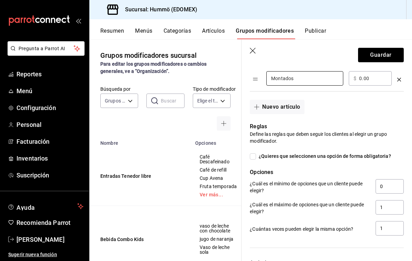
scroll to position [531, 0]
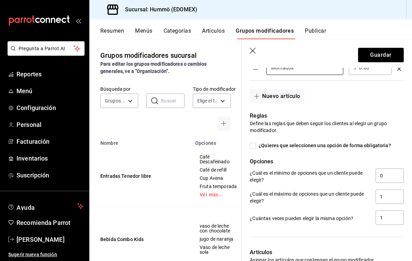
type input "Montados"
click at [253, 145] on input "¿Quieres que seleccionen una opción de forma obligatoria?" at bounding box center [253, 146] width 6 height 6
checkbox input "true"
type input "1"
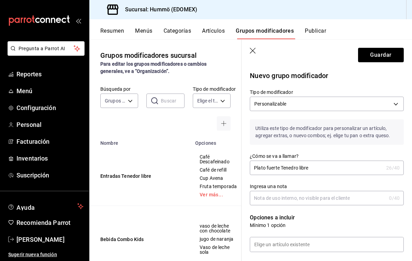
scroll to position [0, 0]
click at [280, 167] on input "Plato fuerte Tenedro libre" at bounding box center [317, 168] width 134 height 14
click at [291, 168] on input "HUEVOS Tenedro libre" at bounding box center [317, 168] width 134 height 14
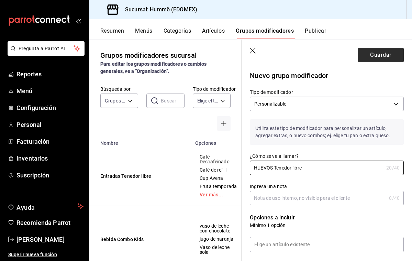
type input "HUEVOS Tenedor libre"
click at [380, 57] on button "Guardar" at bounding box center [381, 55] width 46 height 14
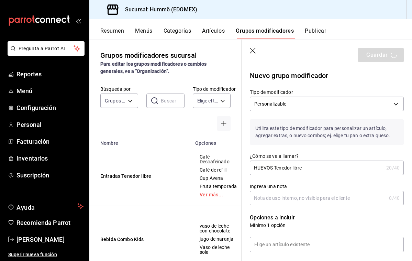
click at [254, 50] on icon "button" at bounding box center [253, 51] width 6 height 6
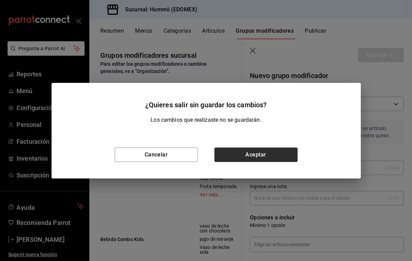
click at [275, 152] on button "Aceptar" at bounding box center [255, 154] width 83 height 14
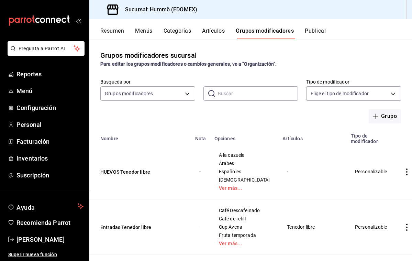
click at [403, 170] on icon "actions" at bounding box center [406, 171] width 7 height 7
click at [372, 187] on span "Editar" at bounding box center [377, 187] width 18 height 7
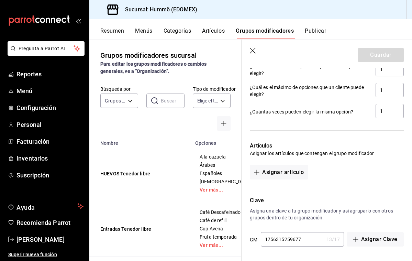
scroll to position [671, 0]
click at [272, 171] on button "Asignar artículo" at bounding box center [279, 172] width 58 height 14
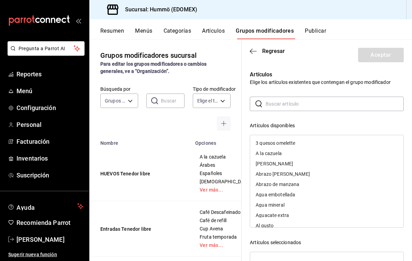
click at [267, 104] on input "text" at bounding box center [335, 104] width 138 height 14
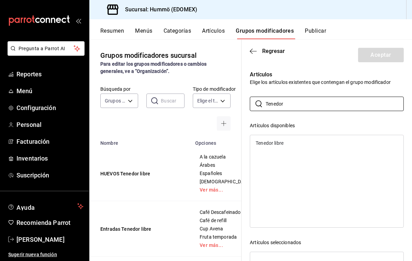
type input "Tenedor"
click at [268, 143] on div "Tenedor libre" at bounding box center [270, 143] width 28 height 5
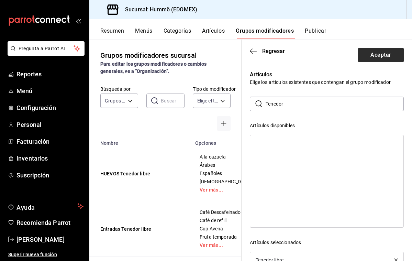
click at [375, 53] on button "Aceptar" at bounding box center [381, 55] width 46 height 14
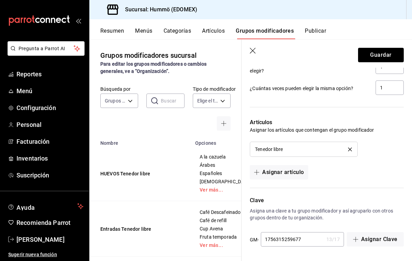
scroll to position [695, 0]
click at [384, 55] on button "Guardar" at bounding box center [381, 55] width 46 height 14
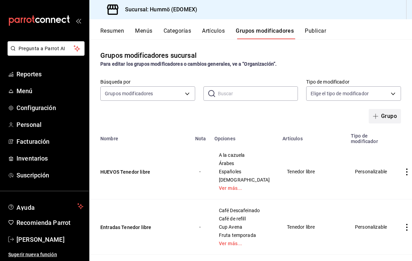
click at [389, 115] on button "Grupo" at bounding box center [385, 116] width 32 height 14
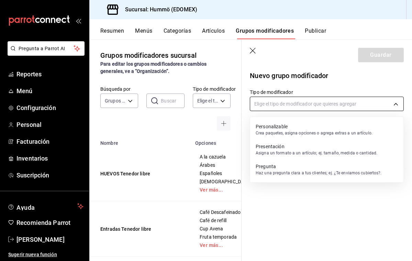
click at [259, 103] on body "Pregunta a Parrot AI Reportes Menú Configuración Personal Facturación Inventari…" at bounding box center [206, 130] width 412 height 261
click at [270, 126] on p "Personalizable" at bounding box center [314, 126] width 117 height 7
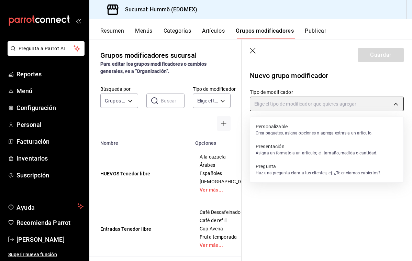
type input "CUSTOMIZABLE"
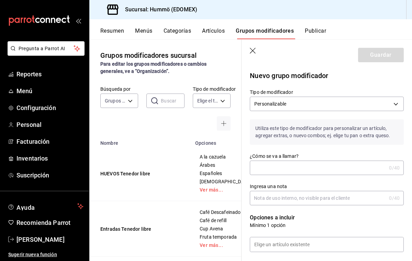
type input "P"
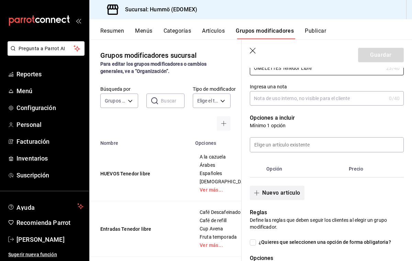
scroll to position [103, 0]
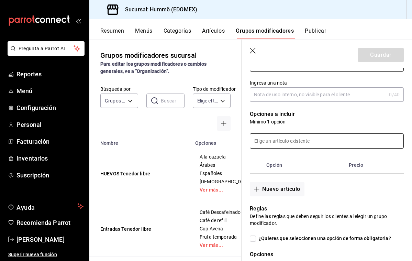
type input "OMELETTES Tenedor Libre"
click at [266, 142] on input at bounding box center [326, 141] width 153 height 14
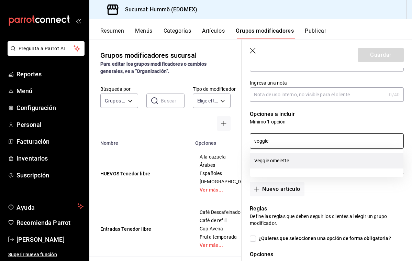
click at [271, 162] on li "Veggie omelette" at bounding box center [326, 160] width 153 height 15
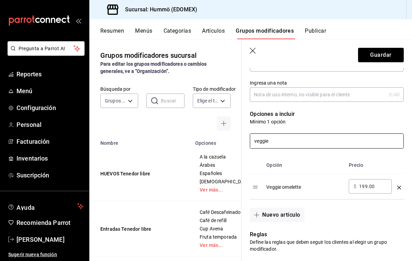
type input "veggie"
click at [375, 186] on input "199.00" at bounding box center [373, 186] width 28 height 7
type input "1.00"
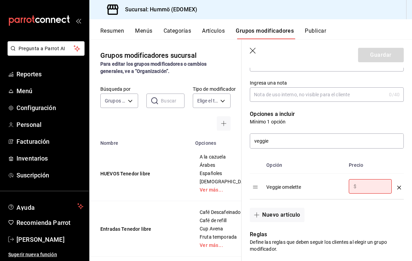
type input "0.00"
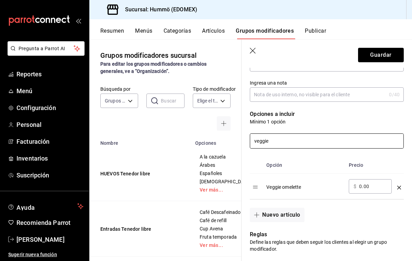
click at [277, 142] on input "veggie" at bounding box center [326, 141] width 153 height 14
type input "v"
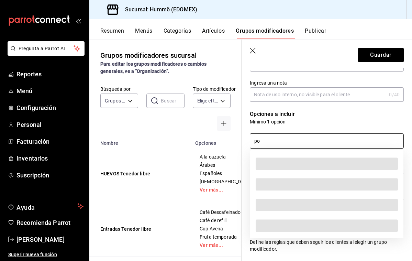
type input "p"
click at [323, 123] on p "Mínimo 1 opción" at bounding box center [327, 121] width 154 height 7
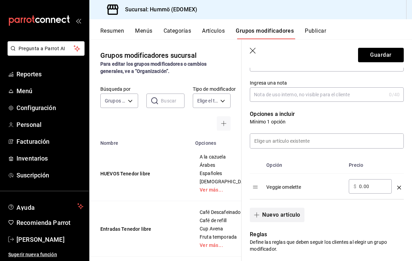
click at [277, 215] on button "Nuevo artículo" at bounding box center [277, 215] width 54 height 14
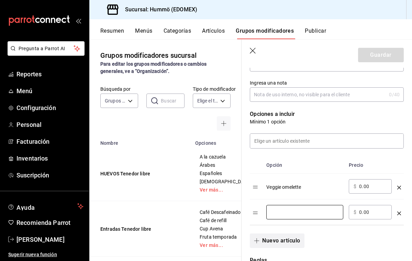
click at [277, 215] on input "optionsTable" at bounding box center [304, 212] width 67 height 7
type input "P"
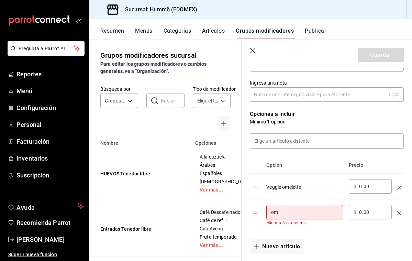
type input "o"
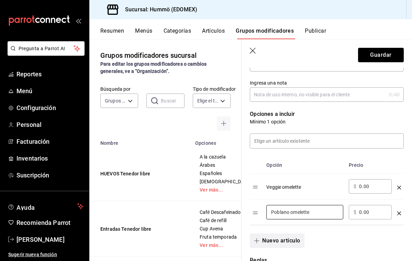
type input "Poblano omelette"
click at [276, 241] on button "Nuevo artículo" at bounding box center [277, 240] width 54 height 14
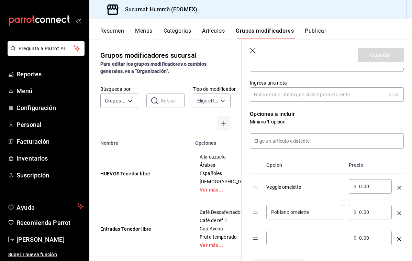
click at [271, 238] on div "​" at bounding box center [304, 238] width 77 height 14
click at [275, 237] on input "optionsTable" at bounding box center [304, 237] width 67 height 7
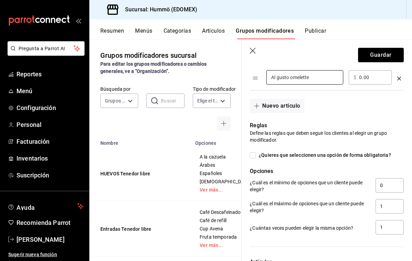
scroll to position [0, 0]
type input "Al gusto omelette"
click at [253, 154] on input "¿Quieres que seleccionen una opción de forma obligatoria?" at bounding box center [253, 155] width 6 height 6
checkbox input "true"
type input "1"
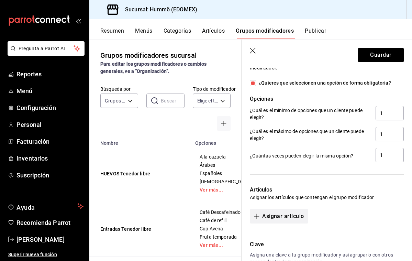
scroll to position [337, 0]
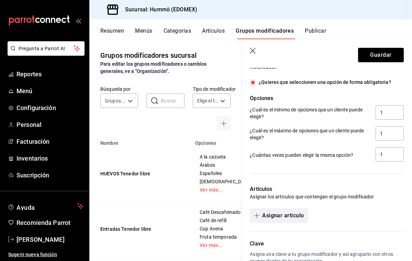
click at [292, 215] on button "Asignar artículo" at bounding box center [279, 215] width 58 height 14
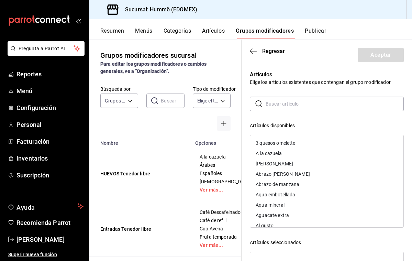
click at [269, 104] on input "text" at bounding box center [335, 104] width 138 height 14
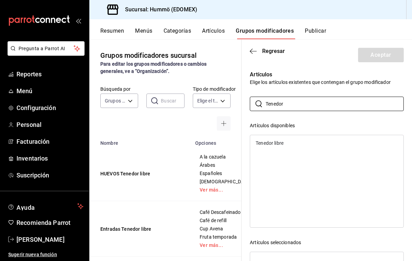
type input "Tenedor"
click at [273, 144] on div "Tenedor libre" at bounding box center [270, 143] width 28 height 5
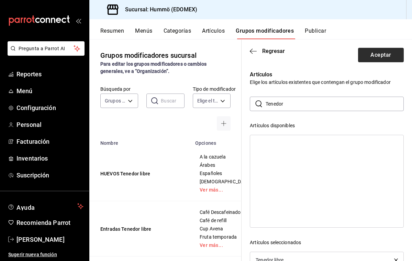
click at [371, 54] on button "Aceptar" at bounding box center [381, 55] width 46 height 14
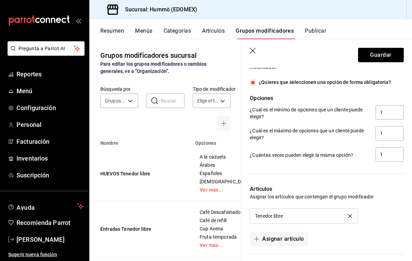
click at [371, 54] on button "Guardar" at bounding box center [381, 55] width 46 height 14
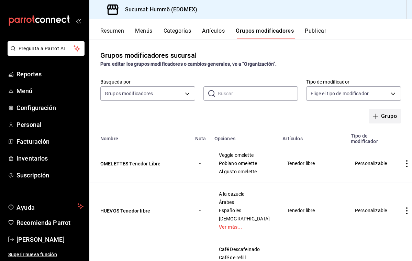
click at [384, 115] on button "Grupo" at bounding box center [385, 116] width 32 height 14
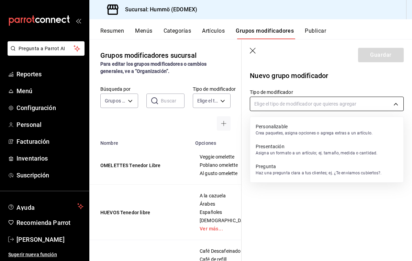
click at [282, 100] on body "Pregunta a Parrot AI Reportes Menú Configuración Personal Facturación Inventari…" at bounding box center [206, 130] width 412 height 261
click at [278, 127] on p "Personalizable" at bounding box center [314, 126] width 117 height 7
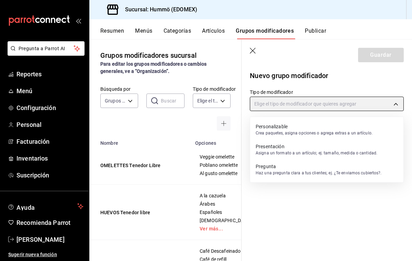
type input "CUSTOMIZABLE"
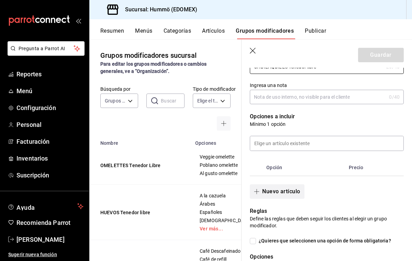
scroll to position [102, 0]
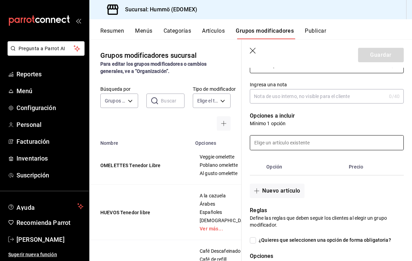
type input "CHUILAQUILES Tenedor libre"
click at [270, 144] on input at bounding box center [326, 142] width 153 height 14
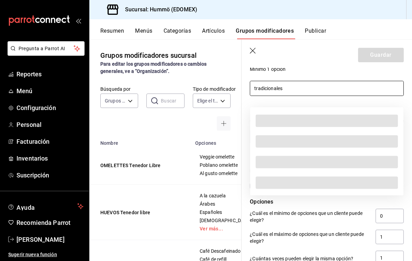
scroll to position [160, 0]
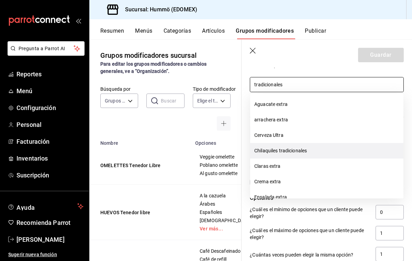
click at [275, 152] on li "Chilaquiles tradicionales" at bounding box center [326, 150] width 153 height 15
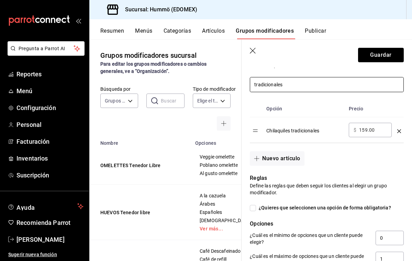
type input "tradicionales"
click at [375, 130] on input "159.00" at bounding box center [373, 129] width 28 height 7
type input "1.00"
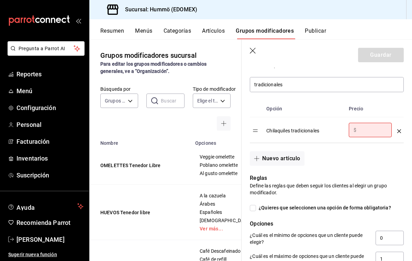
type input "0.00"
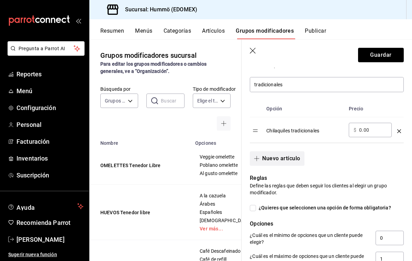
click at [294, 158] on button "Nuevo artículo" at bounding box center [277, 158] width 54 height 14
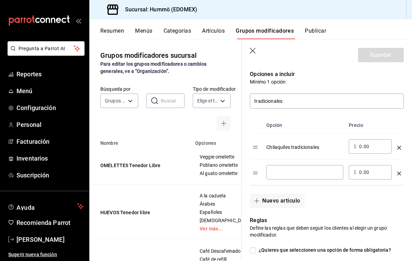
scroll to position [146, 0]
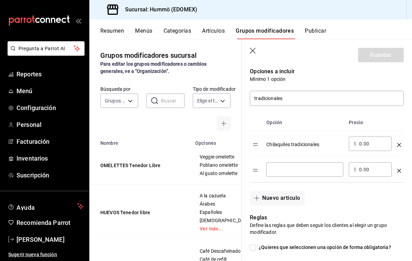
click at [271, 170] on input "optionsTable" at bounding box center [304, 169] width 67 height 7
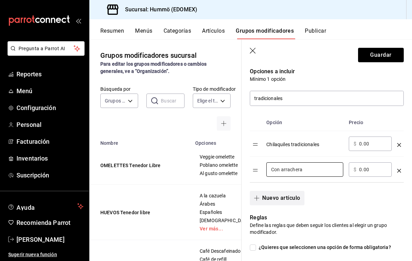
type input "Con arrachera"
click at [276, 199] on button "Nuevo artículo" at bounding box center [277, 198] width 54 height 14
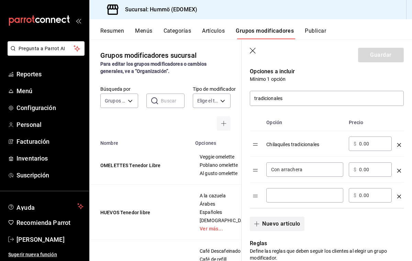
click at [276, 199] on input "optionsTable" at bounding box center [304, 195] width 67 height 7
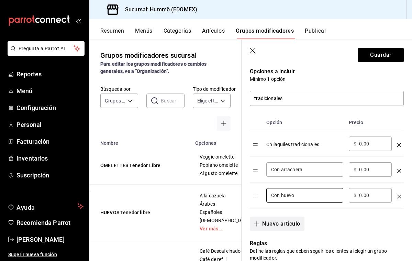
type input "Con huevo"
click at [275, 222] on button "Nuevo artículo" at bounding box center [277, 223] width 54 height 14
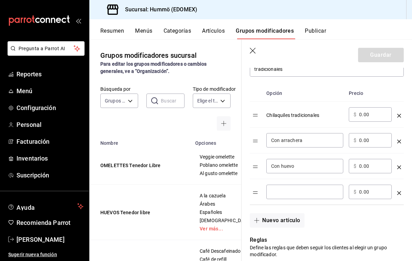
scroll to position [179, 0]
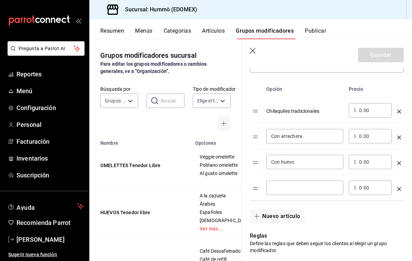
click at [276, 187] on input "optionsTable" at bounding box center [304, 187] width 67 height 7
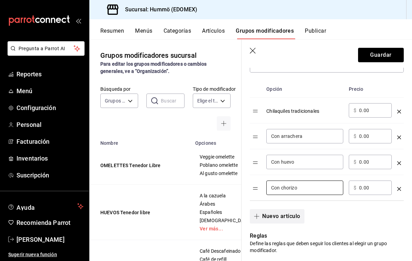
type input "Con chorizo"
click at [271, 218] on button "Nuevo artículo" at bounding box center [277, 216] width 54 height 14
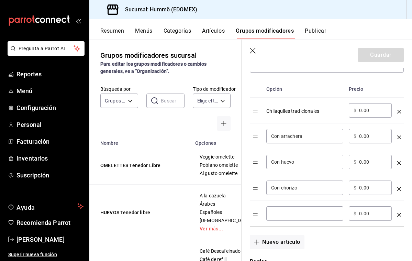
click at [272, 213] on input "optionsTable" at bounding box center [304, 213] width 67 height 7
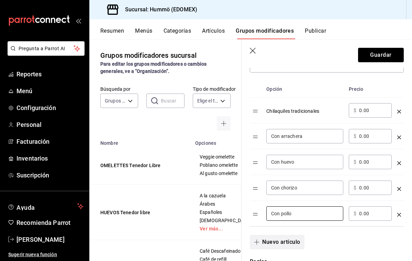
type input "Con pollo"
click at [285, 242] on button "Nuevo artículo" at bounding box center [277, 242] width 54 height 14
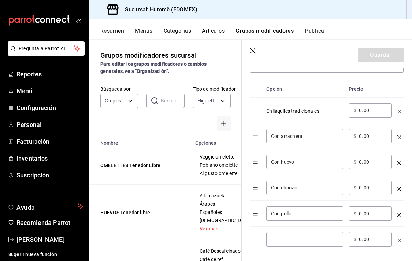
click at [279, 241] on input "optionsTable" at bounding box center [304, 239] width 67 height 7
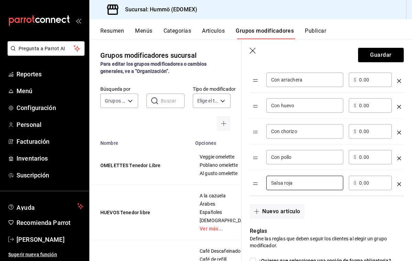
scroll to position [236, 0]
type input "Salsa roja"
click at [274, 213] on button "Nuevo artículo" at bounding box center [277, 211] width 54 height 14
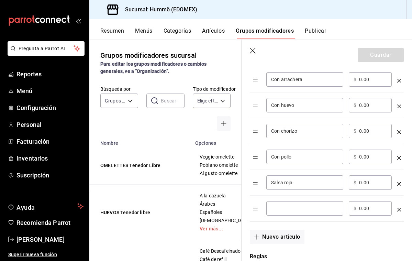
click at [273, 211] on input "optionsTable" at bounding box center [304, 208] width 67 height 7
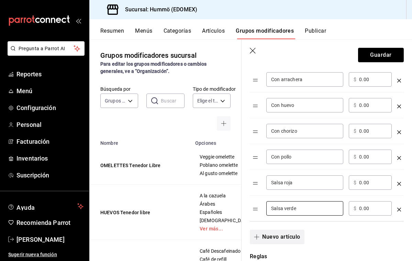
type input "Salsa verde"
click at [275, 236] on button "Nuevo artículo" at bounding box center [277, 237] width 54 height 14
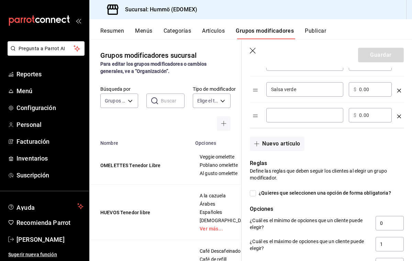
scroll to position [288, 0]
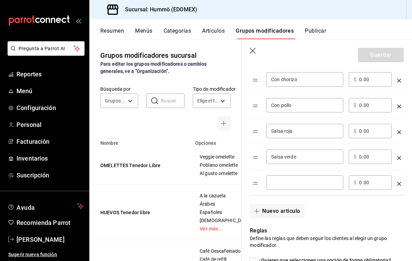
click at [274, 180] on input "optionsTable" at bounding box center [304, 182] width 67 height 7
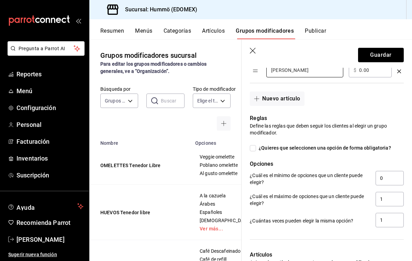
scroll to position [401, 0]
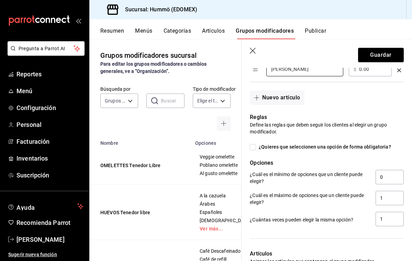
type input "[PERSON_NAME]"
click at [254, 147] on input "¿Quieres que seleccionen una opción de forma obligatoria?" at bounding box center [253, 147] width 6 height 6
checkbox input "true"
type input "1"
click at [383, 198] on input "1" at bounding box center [390, 198] width 28 height 14
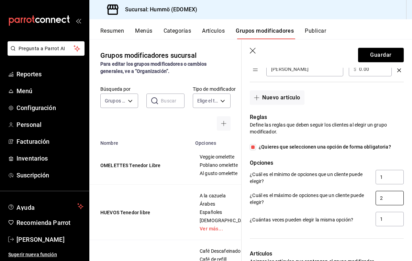
type input "0"
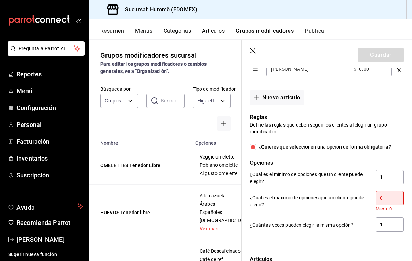
scroll to position [501, 0]
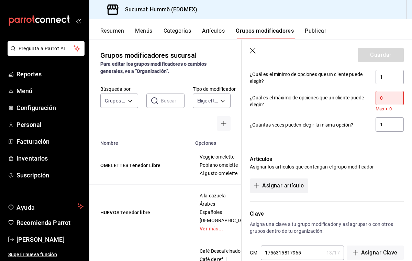
click at [281, 180] on button "Asignar artículo" at bounding box center [279, 185] width 58 height 14
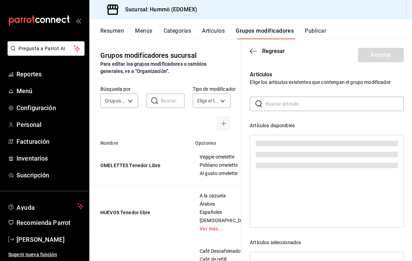
drag, startPoint x: 266, startPoint y: 124, endPoint x: 260, endPoint y: 103, distance: 22.0
click at [260, 103] on icon at bounding box center [259, 104] width 8 height 8
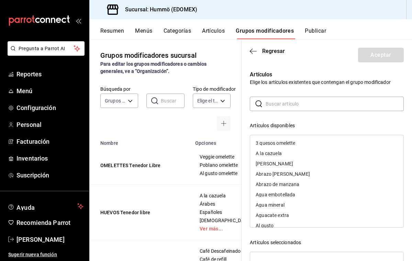
click at [265, 105] on div "​ ​" at bounding box center [327, 104] width 154 height 14
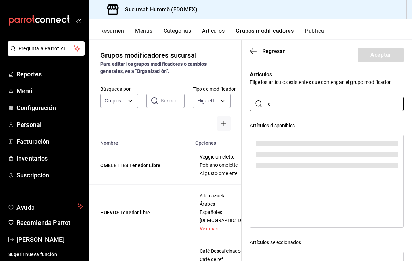
type input "T"
click at [253, 49] on icon "button" at bounding box center [253, 51] width 7 height 6
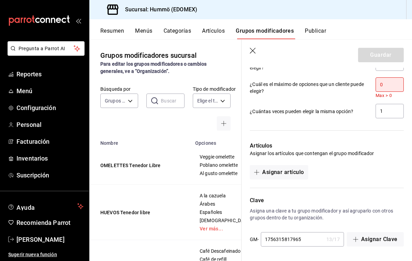
scroll to position [514, 0]
click at [296, 174] on button "Asignar artículo" at bounding box center [279, 172] width 58 height 14
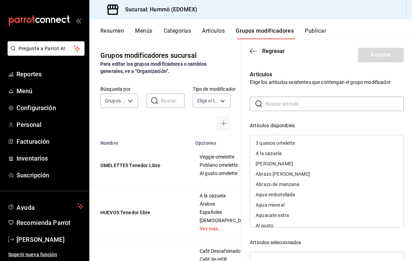
click at [271, 106] on input "text" at bounding box center [335, 104] width 138 height 14
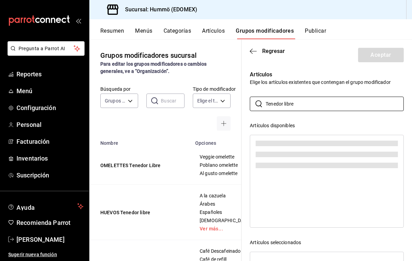
type input "Tenedor libre"
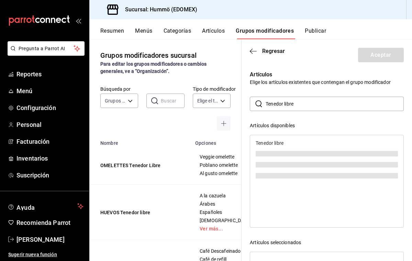
click at [272, 145] on div "Tenedor libre" at bounding box center [326, 143] width 153 height 10
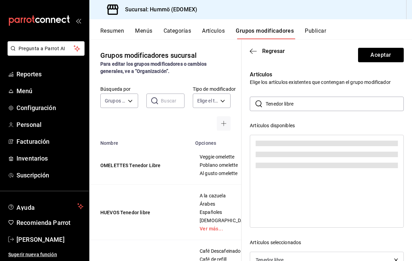
scroll to position [0, 0]
click at [378, 54] on button "Aceptar" at bounding box center [381, 55] width 46 height 14
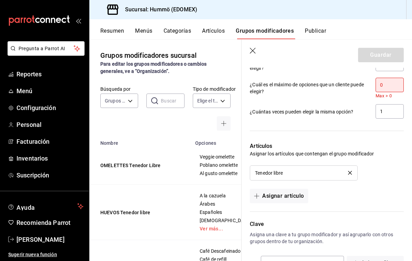
click at [383, 86] on input "0" at bounding box center [390, 85] width 28 height 14
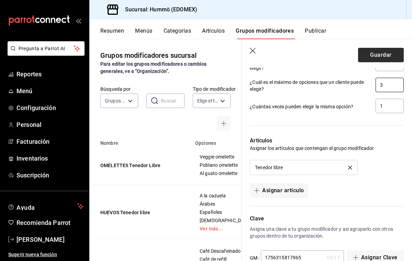
type input "3"
click at [389, 56] on button "Guardar" at bounding box center [381, 55] width 46 height 14
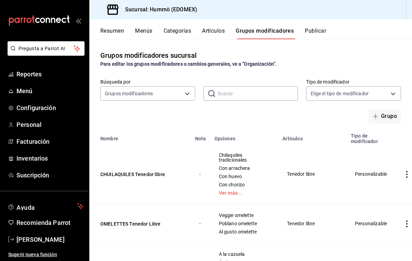
click at [403, 173] on icon "actions" at bounding box center [406, 174] width 7 height 7
click at [375, 189] on span "Editar" at bounding box center [377, 189] width 18 height 7
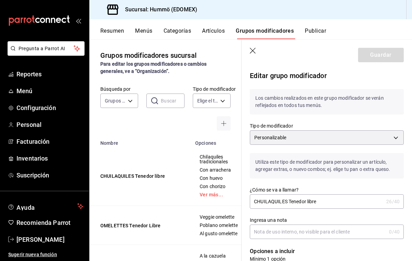
click at [264, 201] on input "CHUILAQUILES Tenedor libre" at bounding box center [317, 201] width 134 height 14
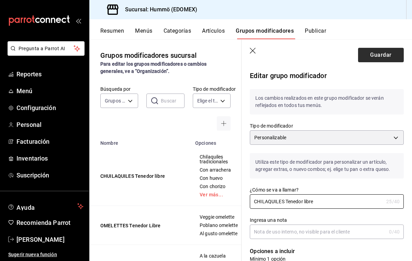
type input "CHILAQUILES Tenedor libre"
click at [382, 57] on button "Guardar" at bounding box center [381, 55] width 46 height 14
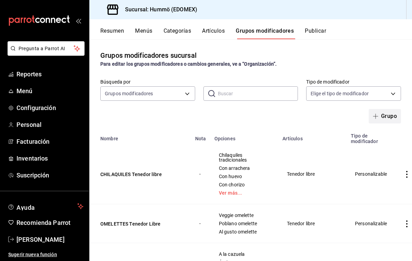
click at [383, 118] on button "Grupo" at bounding box center [385, 116] width 32 height 14
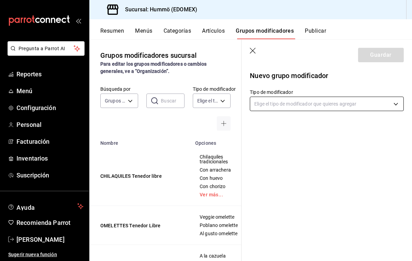
click at [350, 103] on body "Pregunta a Parrot AI Reportes Menú Configuración Personal Facturación Inventari…" at bounding box center [206, 130] width 412 height 261
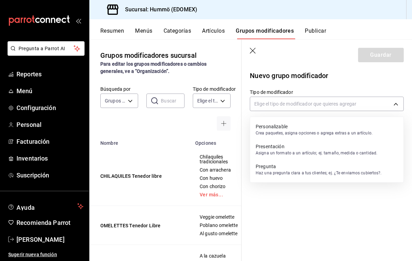
click at [302, 132] on p "Crea paquetes, asigna opciones o agrega extras a un artículo." at bounding box center [314, 133] width 117 height 6
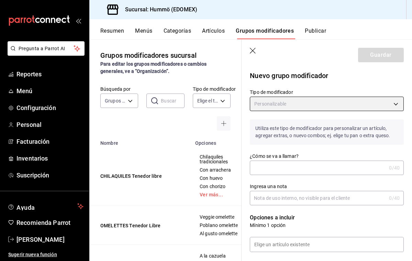
type input "CUSTOMIZABLE"
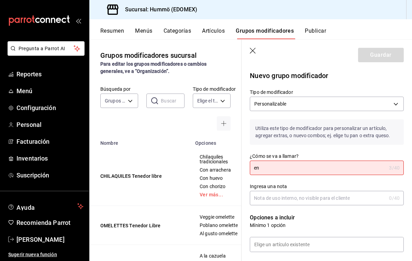
type input "e"
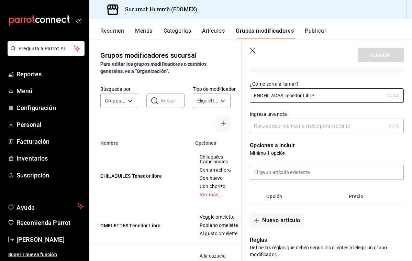
scroll to position [73, 0]
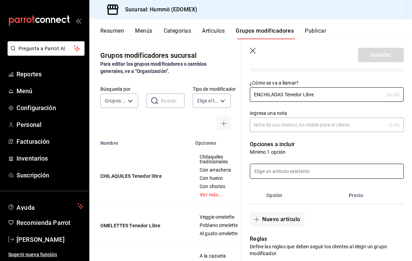
type input "ENCHILADAS Tenedor Libre"
click at [265, 170] on input at bounding box center [326, 171] width 153 height 14
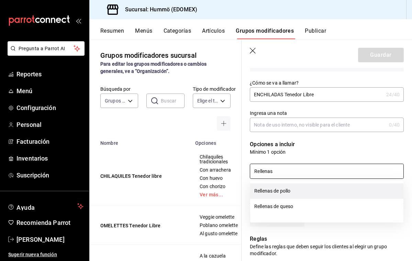
click at [275, 190] on li "Rellenas de pollo" at bounding box center [326, 190] width 153 height 15
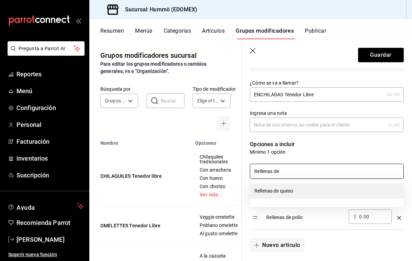
click at [288, 188] on li "Rellenas de queso" at bounding box center [326, 190] width 153 height 15
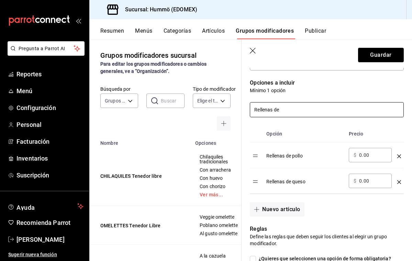
scroll to position [133, 0]
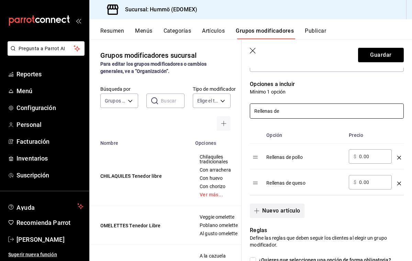
type input "Rellenas de"
click at [280, 211] on button "Nuevo artículo" at bounding box center [277, 210] width 54 height 14
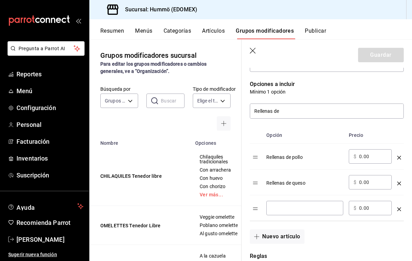
click at [274, 209] on input "optionsTable" at bounding box center [304, 207] width 67 height 7
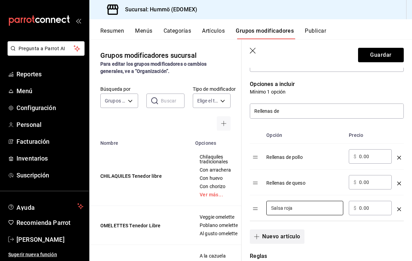
type input "Salsa roja"
click at [266, 236] on button "Nuevo artículo" at bounding box center [277, 236] width 54 height 14
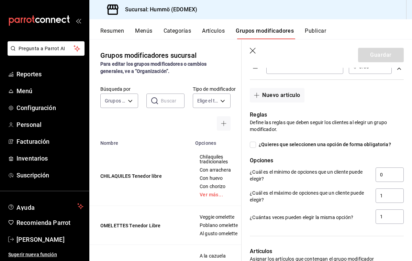
scroll to position [259, 0]
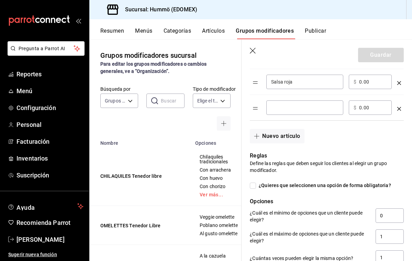
click at [278, 110] on input "optionsTable" at bounding box center [304, 107] width 67 height 7
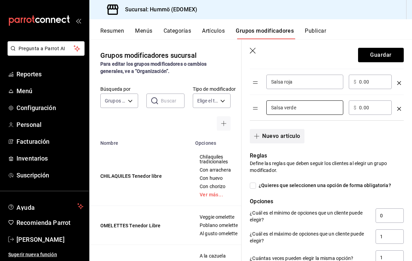
type input "Salsa verde"
click at [281, 138] on button "Nuevo artículo" at bounding box center [277, 136] width 54 height 14
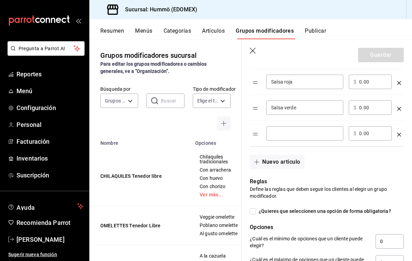
click at [276, 133] on input "optionsTable" at bounding box center [304, 133] width 67 height 7
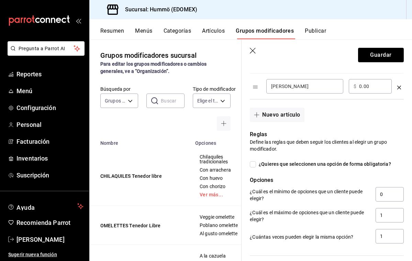
scroll to position [312, 0]
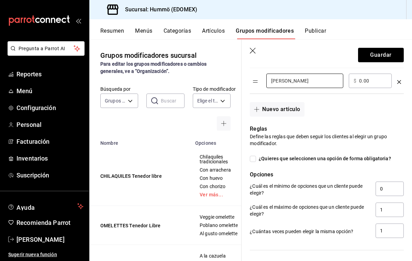
type input "[PERSON_NAME]"
click at [253, 158] on input "¿Quieres que seleccionen una opción de forma obligatoria?" at bounding box center [253, 159] width 6 height 6
checkbox input "true"
type input "1"
click at [386, 210] on input "1" at bounding box center [390, 209] width 28 height 14
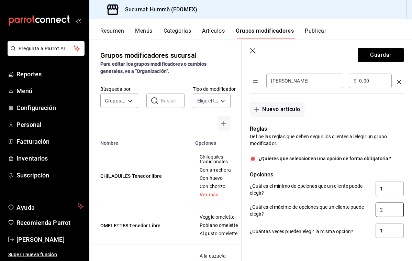
type input "0"
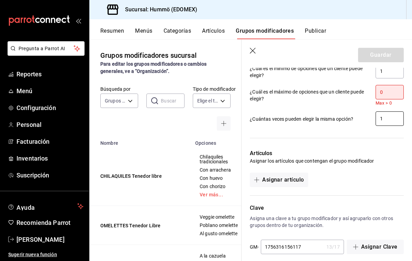
scroll to position [427, 0]
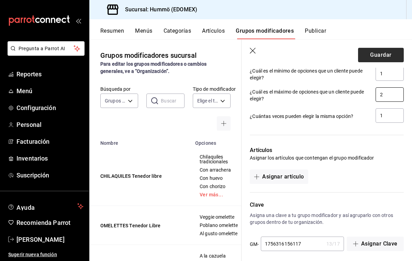
type input "2"
click at [387, 53] on button "Guardar" at bounding box center [381, 55] width 46 height 14
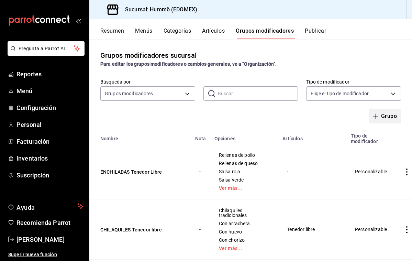
click at [382, 114] on button "Grupo" at bounding box center [385, 116] width 32 height 14
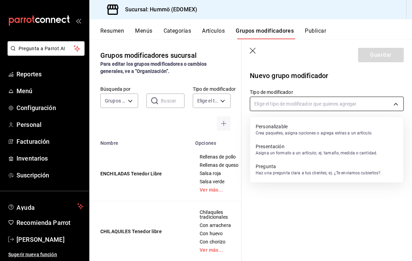
click at [260, 103] on body "Pregunta a Parrot AI Reportes Menú Configuración Personal Facturación Inventari…" at bounding box center [206, 130] width 412 height 261
click at [271, 130] on p "Crea paquetes, asigna opciones o agrega extras a un artículo." at bounding box center [314, 133] width 117 height 6
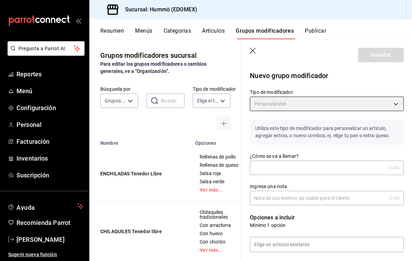
type input "CUSTOMIZABLE"
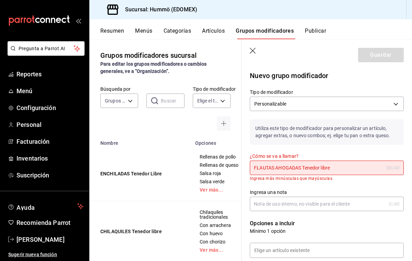
click at [265, 204] on input "Ingresa una nota" at bounding box center [318, 204] width 136 height 14
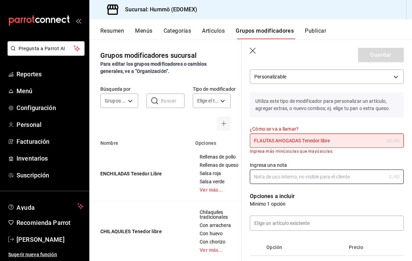
scroll to position [28, 0]
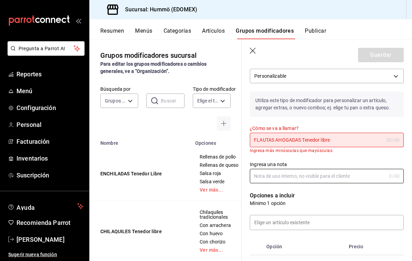
click at [301, 140] on input "FLAUTAS AHOGADAS Tenedor libre" at bounding box center [317, 140] width 134 height 14
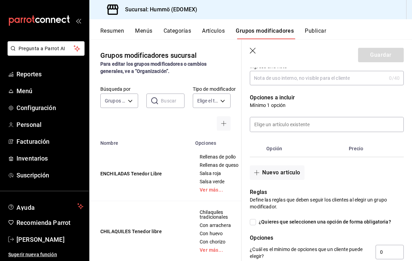
scroll to position [124, 0]
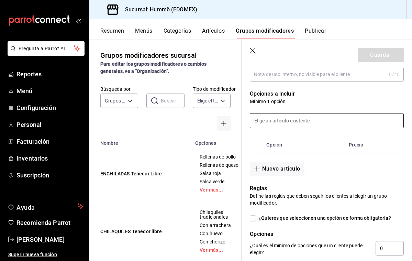
type input "FLAUTAS Tenedor libre"
click at [269, 122] on input at bounding box center [326, 120] width 153 height 14
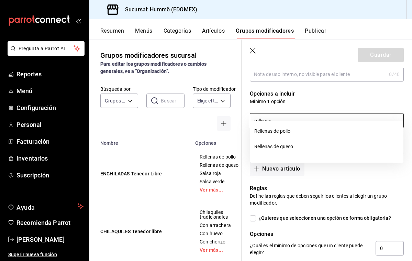
scroll to position [133, 0]
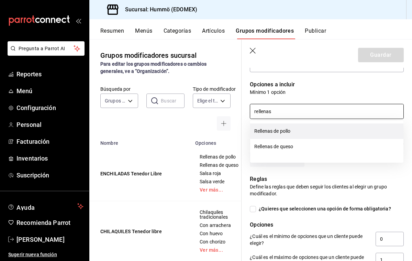
click at [273, 131] on li "Rellenas de pollo" at bounding box center [326, 130] width 153 height 15
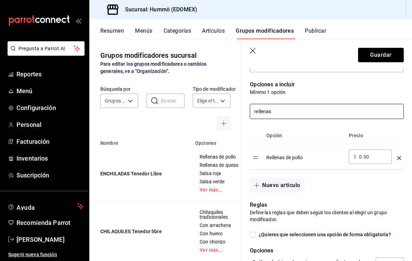
click at [276, 112] on input "rellenas" at bounding box center [326, 111] width 153 height 14
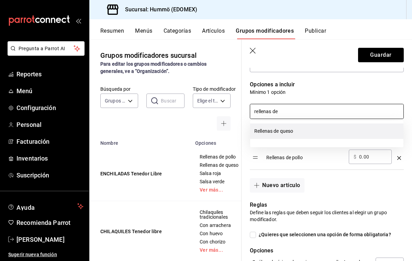
click at [281, 130] on li "Rellenas de queso" at bounding box center [326, 130] width 153 height 15
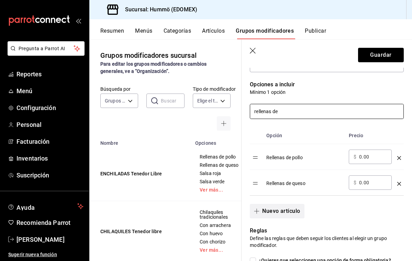
type input "rellenas de"
click at [291, 209] on button "Nuevo artículo" at bounding box center [277, 211] width 54 height 14
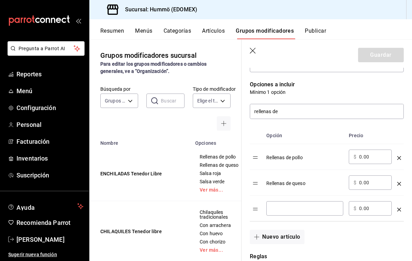
click at [280, 209] on input "optionsTable" at bounding box center [304, 208] width 67 height 7
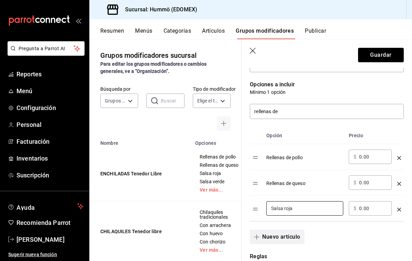
type input "Salsa roja"
click at [285, 240] on button "Nuevo artículo" at bounding box center [277, 237] width 54 height 14
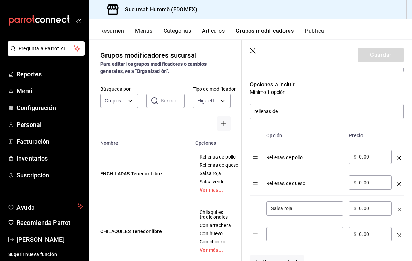
click at [285, 240] on div "​" at bounding box center [304, 234] width 77 height 14
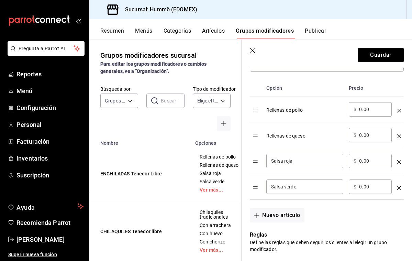
scroll to position [188, 0]
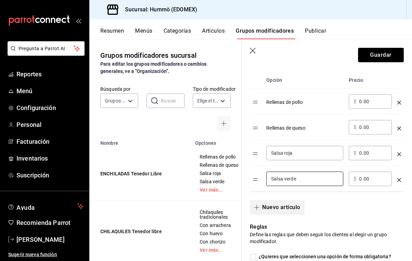
type input "Salsa verde"
click at [271, 209] on button "Nuevo artículo" at bounding box center [277, 207] width 54 height 14
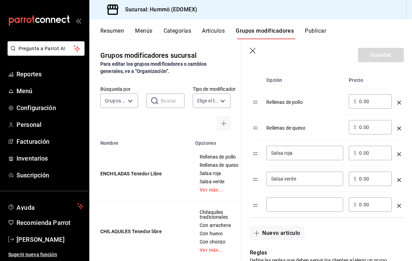
click at [273, 206] on input "optionsTable" at bounding box center [304, 204] width 67 height 7
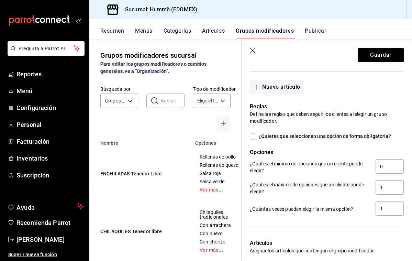
scroll to position [335, 0]
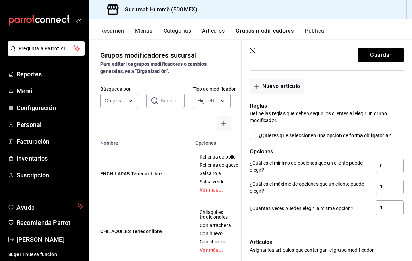
type input "[PERSON_NAME]"
click at [254, 135] on input "¿Quieres que seleccionen una opción de forma obligatoria?" at bounding box center [253, 136] width 6 height 6
checkbox input "true"
type input "1"
click at [383, 187] on input "1" at bounding box center [390, 186] width 28 height 14
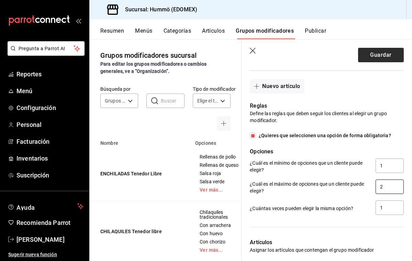
type input "2"
click at [390, 55] on button "Guardar" at bounding box center [381, 55] width 46 height 14
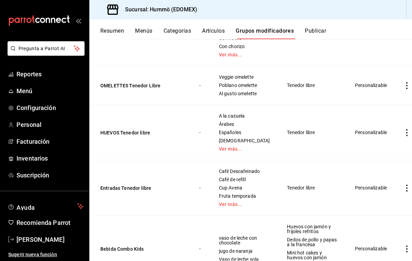
scroll to position [252, 0]
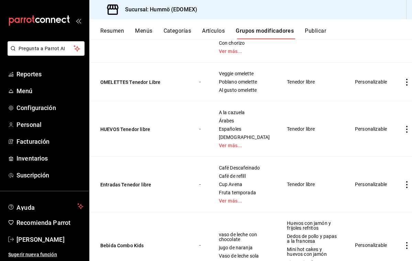
click at [403, 186] on icon "actions" at bounding box center [406, 184] width 7 height 7
click at [374, 200] on span "Editar" at bounding box center [377, 200] width 18 height 7
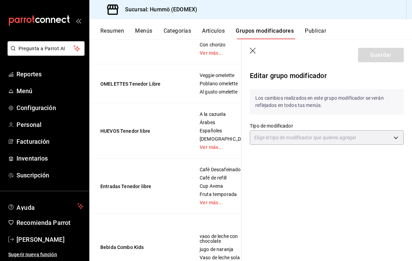
type input "CUSTOMIZABLE"
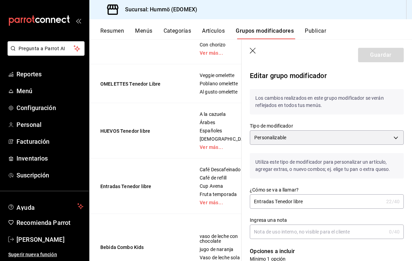
click at [273, 202] on input "Entradas Tenedor libre" at bounding box center [317, 201] width 134 height 14
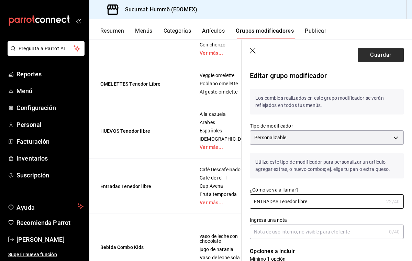
type input "ENTRADAS Tenedor libre"
click at [386, 54] on button "Guardar" at bounding box center [381, 55] width 46 height 14
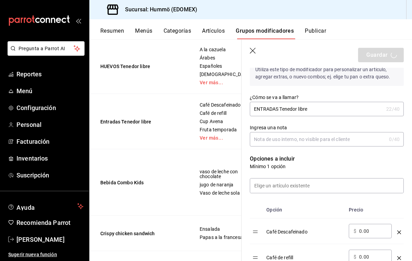
scroll to position [300, 0]
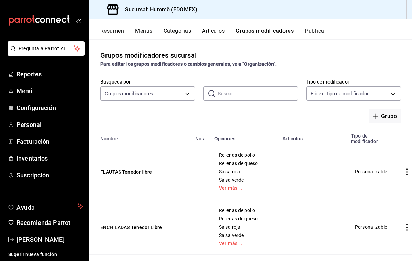
click at [403, 226] on icon "actions" at bounding box center [406, 227] width 7 height 7
click at [397, 170] on div at bounding box center [206, 130] width 412 height 261
click at [403, 171] on icon "actions" at bounding box center [406, 171] width 7 height 7
click at [383, 186] on span "Editar" at bounding box center [377, 187] width 18 height 7
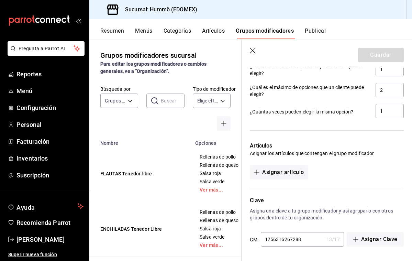
scroll to position [465, 0]
click at [298, 173] on button "Asignar artículo" at bounding box center [279, 172] width 58 height 14
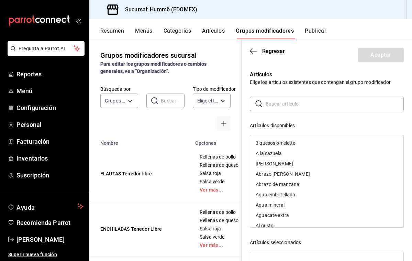
click at [271, 104] on input "text" at bounding box center [335, 104] width 138 height 14
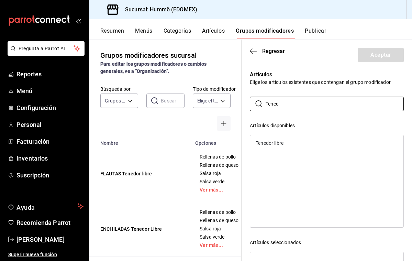
type input "Tened"
click at [271, 145] on div "Tenedor libre" at bounding box center [326, 143] width 153 height 10
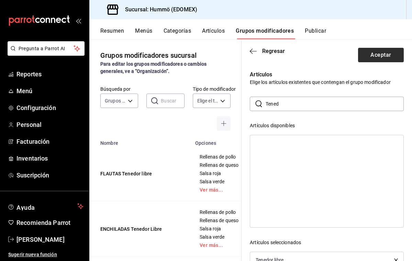
click at [377, 52] on button "Aceptar" at bounding box center [381, 55] width 46 height 14
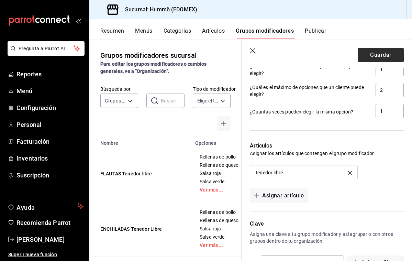
click at [378, 54] on button "Guardar" at bounding box center [381, 55] width 46 height 14
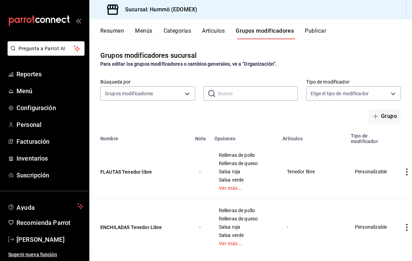
click at [403, 226] on icon "actions" at bounding box center [406, 227] width 7 height 7
click at [380, 215] on span "Editar" at bounding box center [377, 214] width 18 height 7
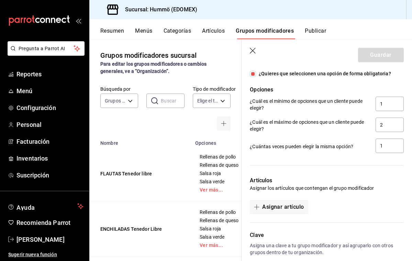
scroll to position [432, 0]
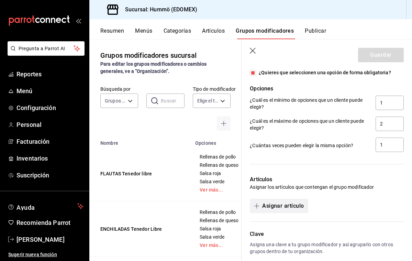
click at [296, 205] on button "Asignar artículo" at bounding box center [279, 206] width 58 height 14
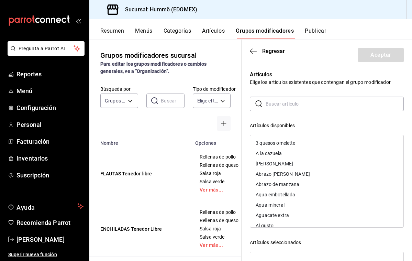
click at [266, 107] on input "text" at bounding box center [335, 104] width 138 height 14
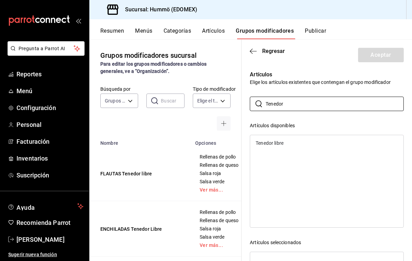
type input "Tenedor"
click at [275, 140] on div "Tenedor libre" at bounding box center [326, 143] width 153 height 10
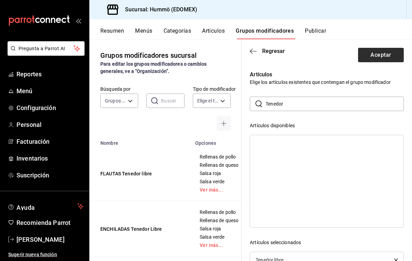
click at [375, 54] on button "Aceptar" at bounding box center [381, 55] width 46 height 14
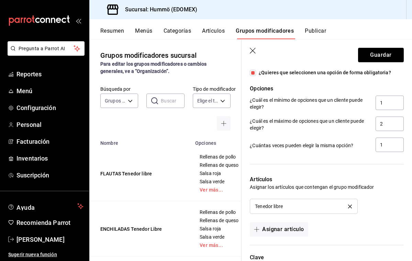
click at [375, 54] on button "Guardar" at bounding box center [381, 55] width 46 height 14
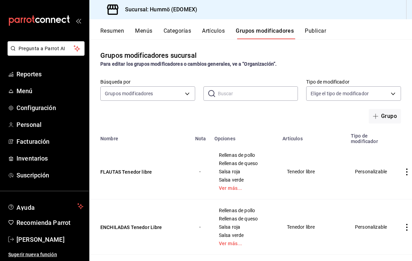
click at [403, 171] on icon "actions" at bounding box center [406, 171] width 7 height 7
click at [379, 188] on span "Editar" at bounding box center [377, 187] width 18 height 7
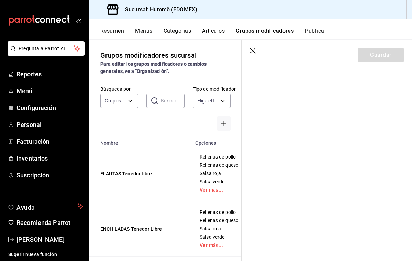
click at [252, 50] on icon "button" at bounding box center [253, 51] width 7 height 7
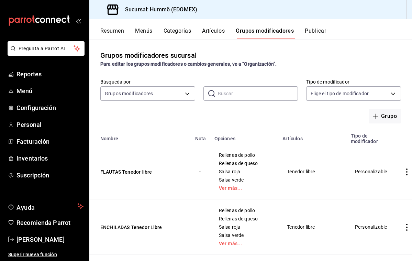
click at [403, 171] on icon "actions" at bounding box center [406, 171] width 7 height 7
click at [380, 186] on span "Editar" at bounding box center [377, 187] width 18 height 7
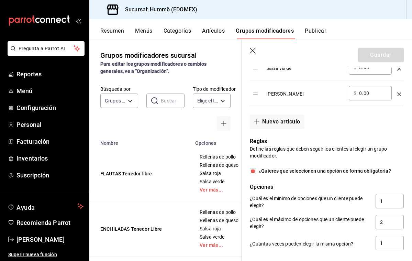
scroll to position [336, 0]
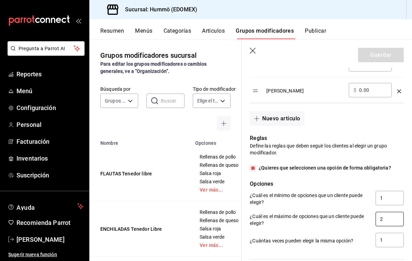
click at [383, 220] on input "2" at bounding box center [390, 219] width 28 height 14
type input "3"
click at [389, 58] on button "Guardar" at bounding box center [381, 55] width 46 height 14
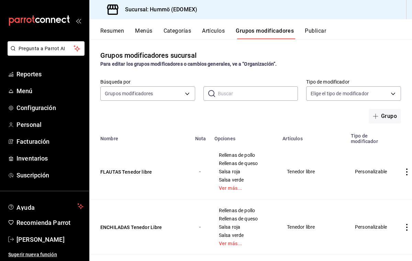
click at [403, 226] on icon "actions" at bounding box center [406, 227] width 7 height 7
click at [376, 215] on span "Editar" at bounding box center [377, 214] width 18 height 7
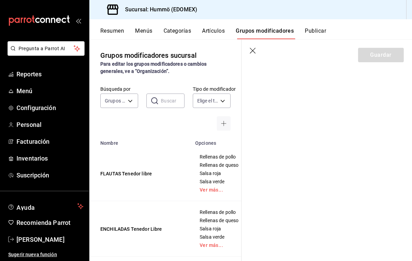
click at [252, 51] on icon "button" at bounding box center [253, 51] width 7 height 7
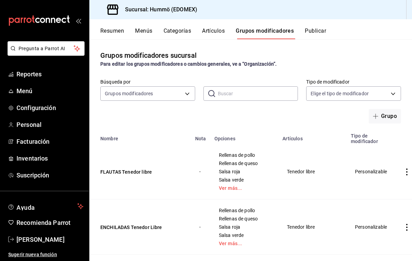
click at [403, 228] on icon "actions" at bounding box center [406, 227] width 7 height 7
click at [383, 215] on span "Editar" at bounding box center [377, 214] width 18 height 7
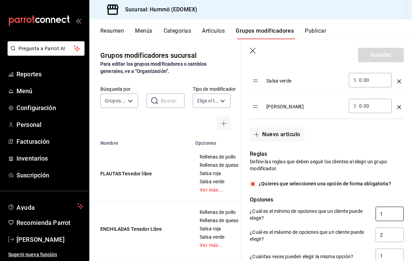
scroll to position [322, 0]
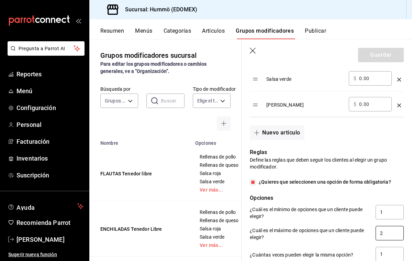
click at [383, 233] on input "2" at bounding box center [390, 233] width 28 height 14
type input "3"
click at [388, 57] on button "Guardar" at bounding box center [381, 55] width 46 height 14
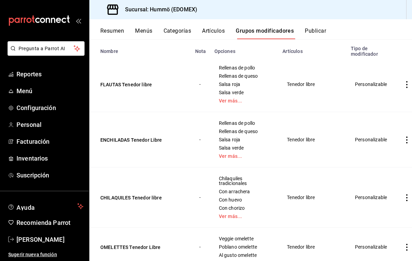
scroll to position [161, 0]
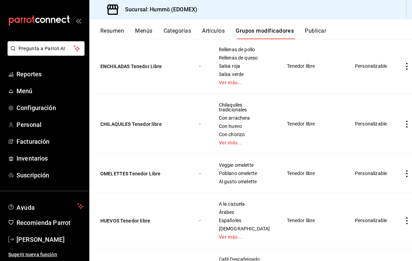
click at [403, 125] on icon "actions" at bounding box center [406, 124] width 7 height 7
click at [377, 140] on span "Editar" at bounding box center [377, 139] width 18 height 7
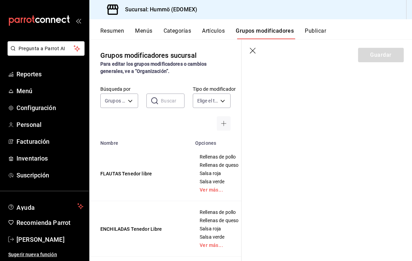
scroll to position [161, 0]
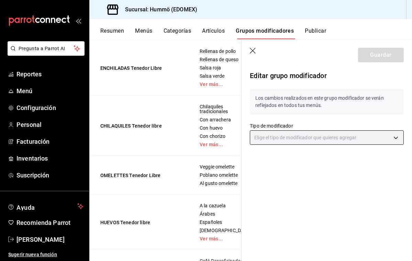
type input "CUSTOMIZABLE"
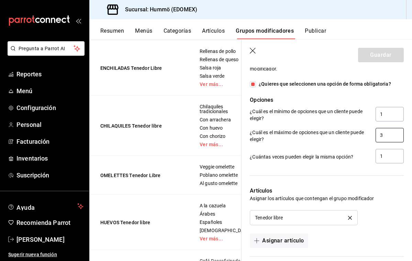
scroll to position [498, 0]
click at [383, 136] on input "3" at bounding box center [390, 134] width 28 height 14
type input "4"
click at [383, 54] on button "Guardar" at bounding box center [381, 55] width 46 height 14
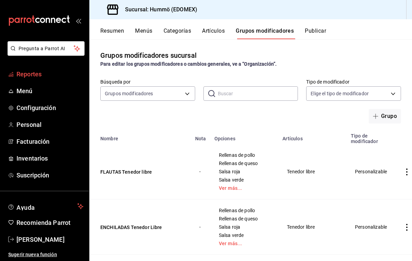
click at [30, 74] on span "Reportes" at bounding box center [49, 73] width 67 height 9
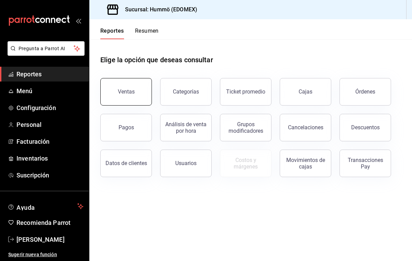
click at [132, 91] on div "Ventas" at bounding box center [126, 91] width 17 height 7
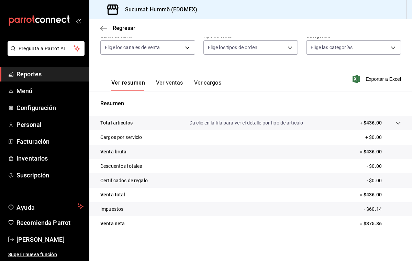
scroll to position [68, 0]
click at [167, 82] on button "Ver ventas" at bounding box center [169, 85] width 27 height 12
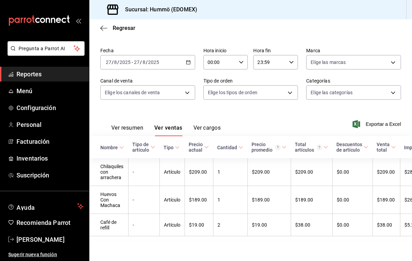
scroll to position [23, 0]
click at [104, 28] on icon "button" at bounding box center [103, 28] width 7 height 0
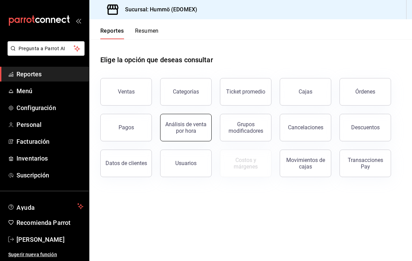
click at [208, 123] on button "Análisis de venta por hora" at bounding box center [186, 127] width 52 height 27
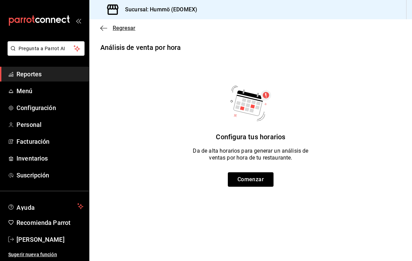
click at [104, 27] on icon "button" at bounding box center [103, 28] width 7 height 6
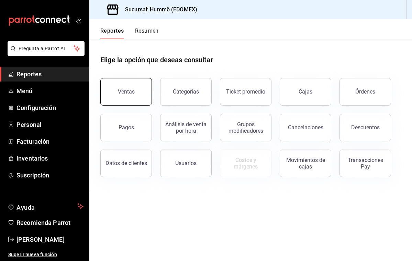
click at [137, 88] on button "Ventas" at bounding box center [126, 91] width 52 height 27
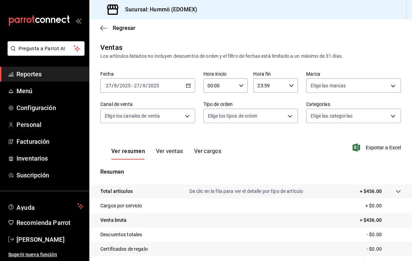
click at [76, 74] on span "Reportes" at bounding box center [49, 73] width 67 height 9
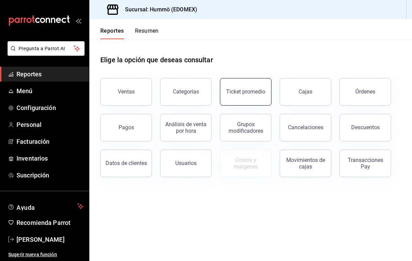
click at [231, 87] on button "Ticket promedio" at bounding box center [246, 91] width 52 height 27
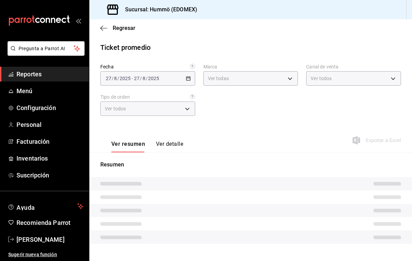
type input "75b1f412-a6e2-4be5-9263-e8b4cb89731e"
type input "PARROT,UBER_EATS,RAPPI,DIDI_FOOD,ONLINE"
type input "33689c29-4e40-4e6f-bfa7-46789e3cf9f6,e97dc769-d068-4897-bf07-139dc9884470,daeb2…"
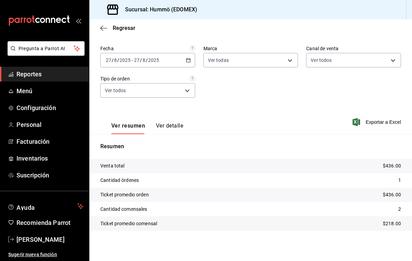
scroll to position [18, 0]
click at [179, 61] on div "2025-08-27 27 / 8 / 2025 - 2025-08-27 27 / 8 / 2025" at bounding box center [147, 60] width 95 height 14
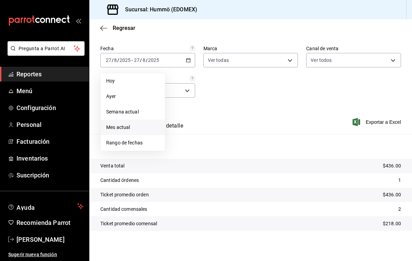
click at [149, 124] on span "Mes actual" at bounding box center [132, 127] width 53 height 7
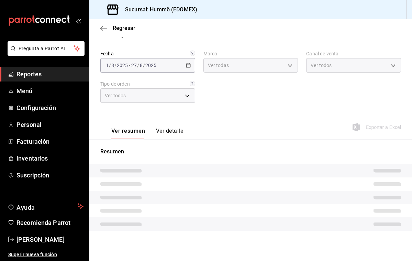
scroll to position [13, 0]
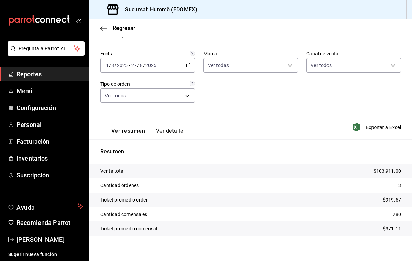
click at [188, 65] on \(Stroke\) "button" at bounding box center [188, 65] width 4 height 0
click at [215, 113] on div "Ver resumen Ver detalle Exportar a Excel" at bounding box center [250, 125] width 323 height 28
click at [64, 72] on span "Reportes" at bounding box center [49, 73] width 67 height 9
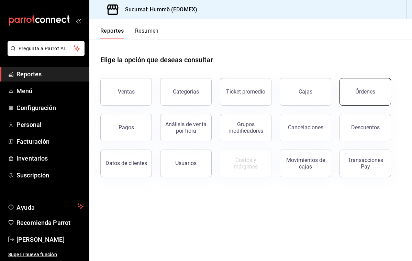
click at [375, 92] on button "Órdenes" at bounding box center [366, 91] width 52 height 27
